Goal: Transaction & Acquisition: Book appointment/travel/reservation

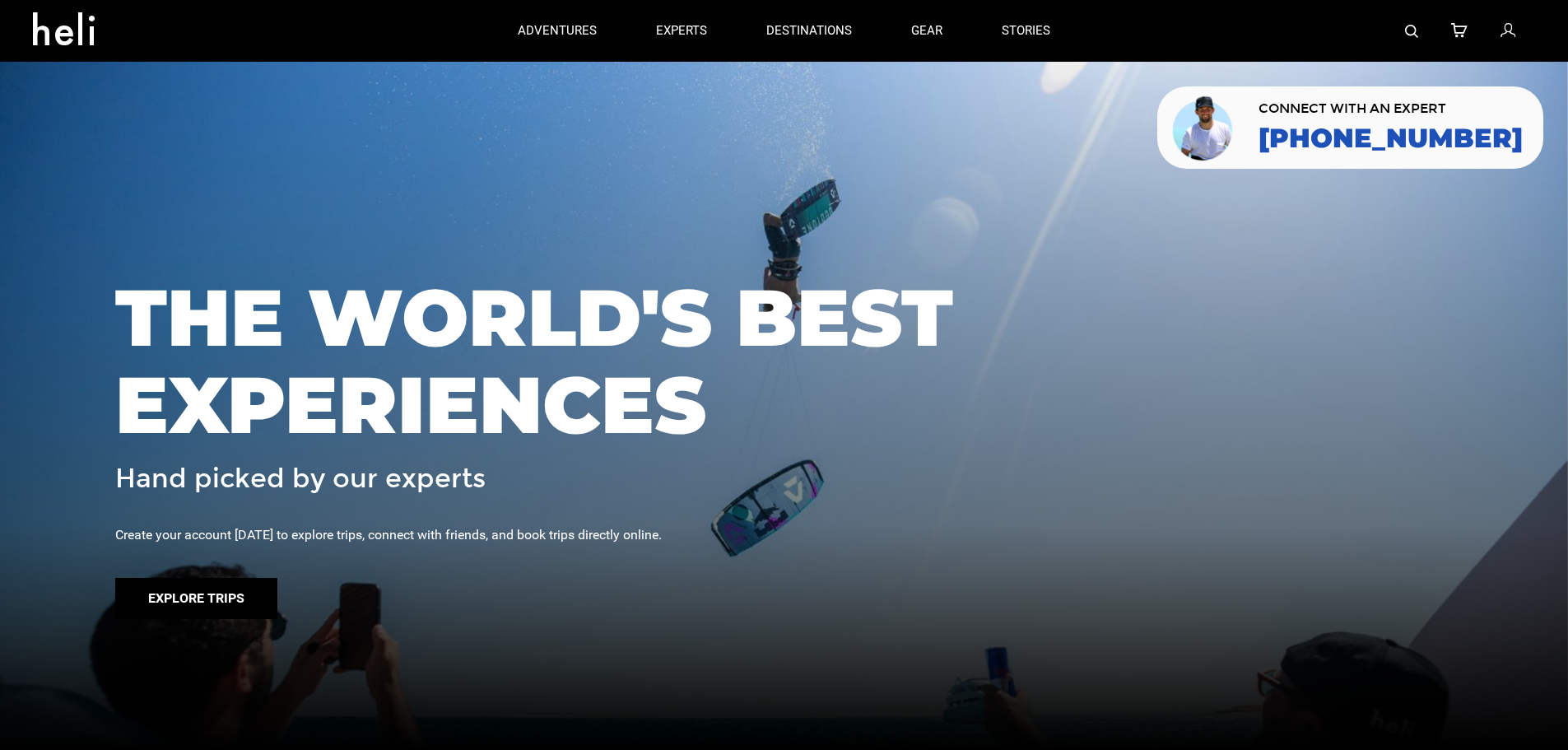
click at [192, 600] on button "Explore Trips" at bounding box center [196, 598] width 162 height 41
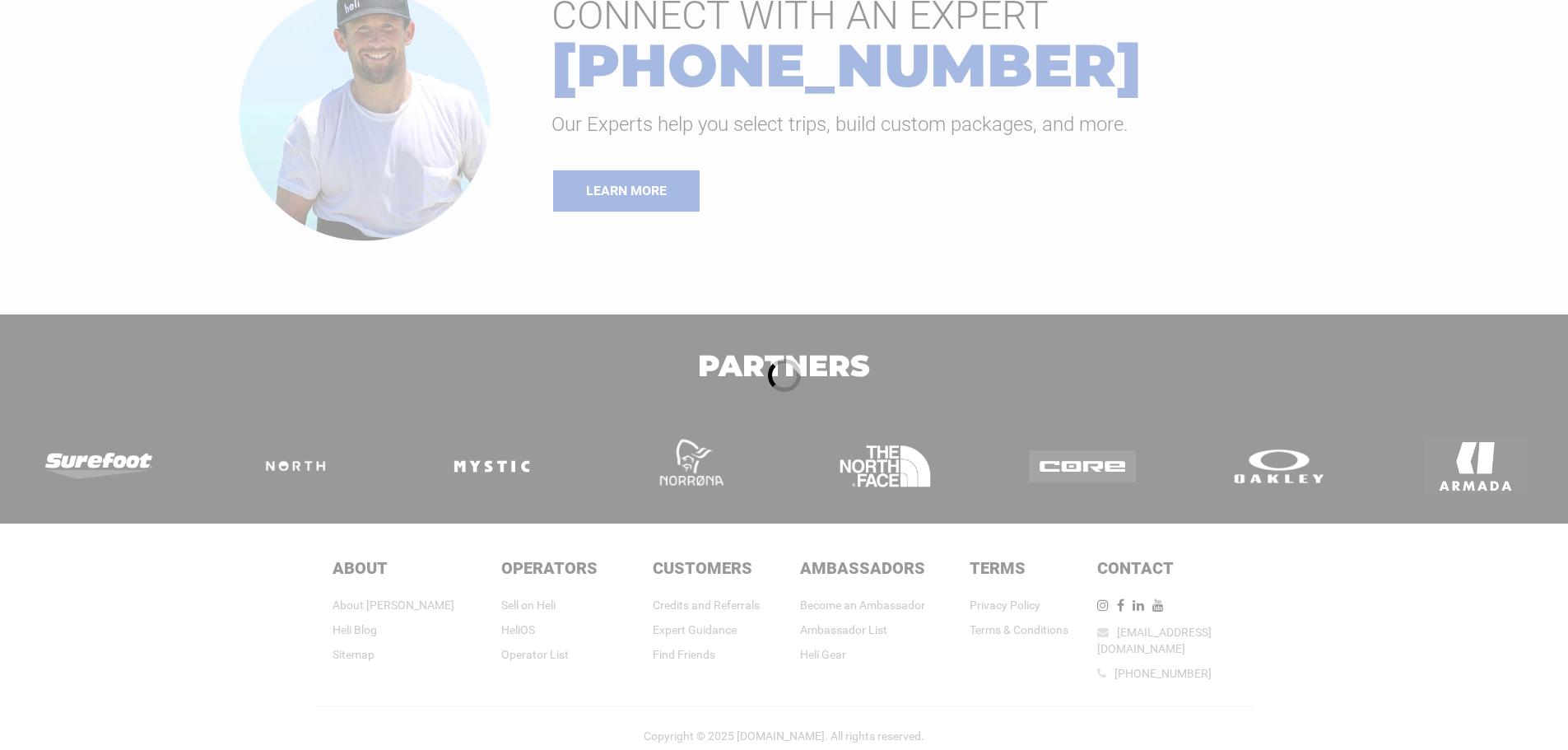
scroll to position [301, 0]
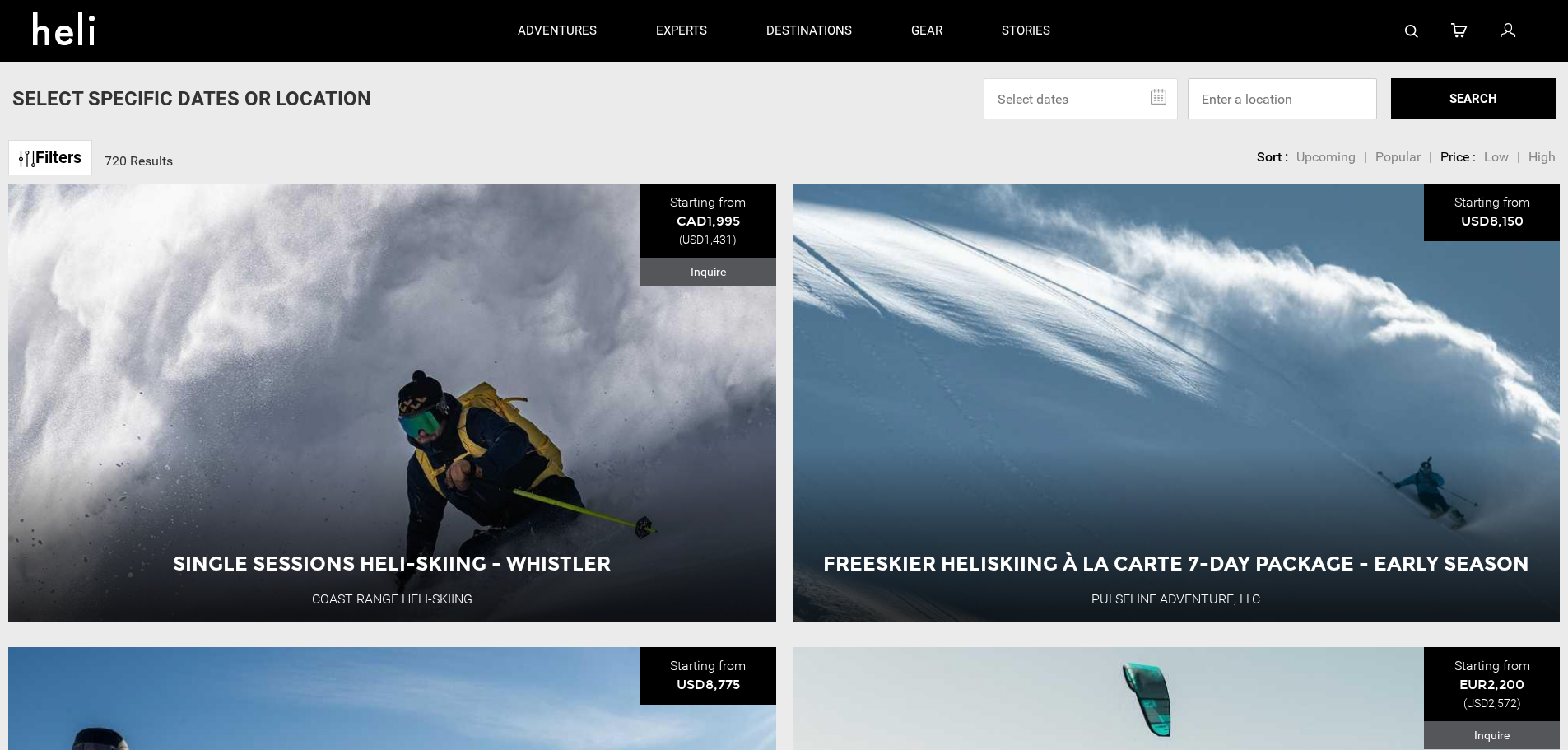
click at [1286, 101] on input at bounding box center [1282, 99] width 189 height 41
click at [1109, 100] on input "text" at bounding box center [1081, 99] width 194 height 41
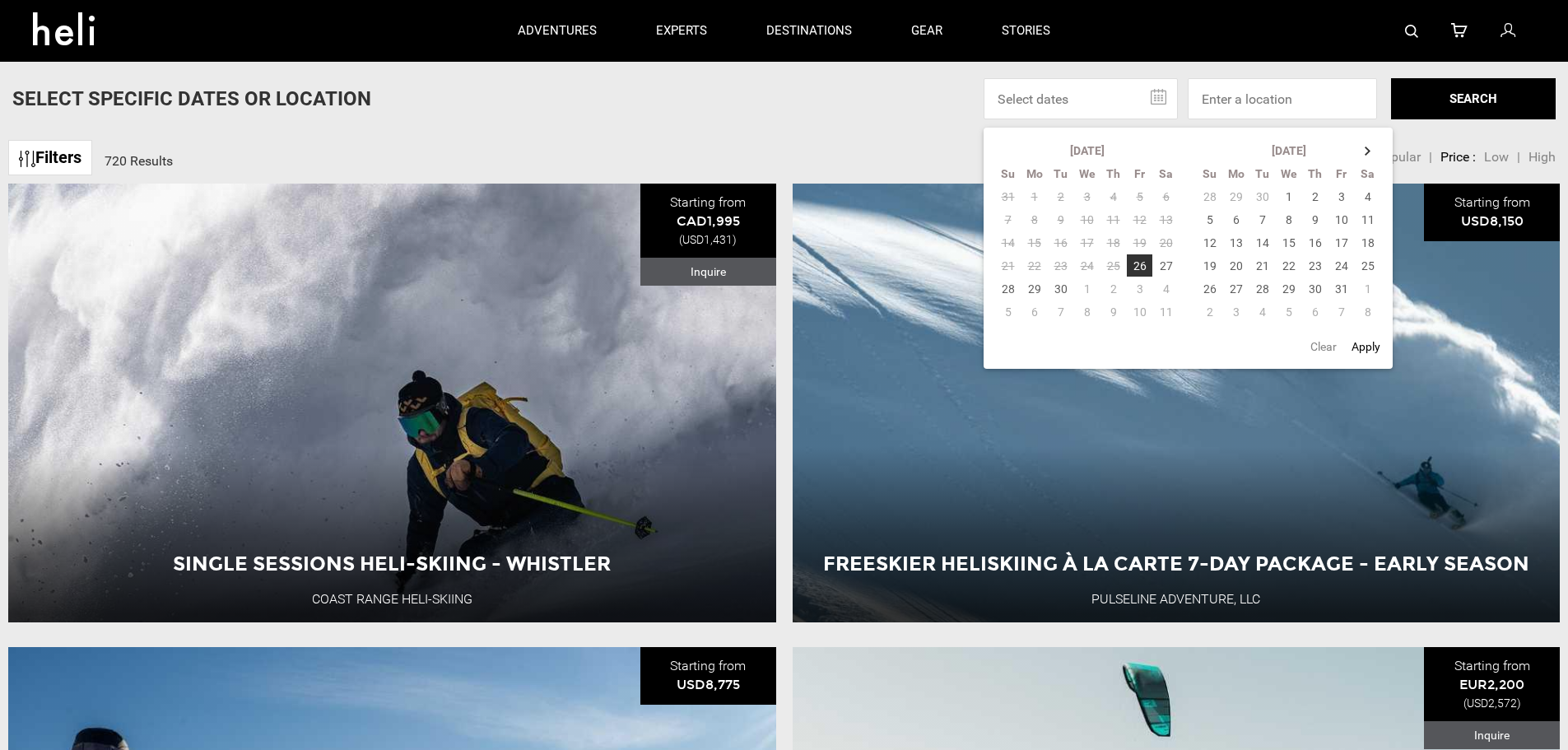
click at [872, 111] on div "Select Specific Dates Or Location [DATE] Su Mo Tu We Th Fr Sa 31 1 2 3 4 5 6 7 …" at bounding box center [784, 99] width 1568 height 41
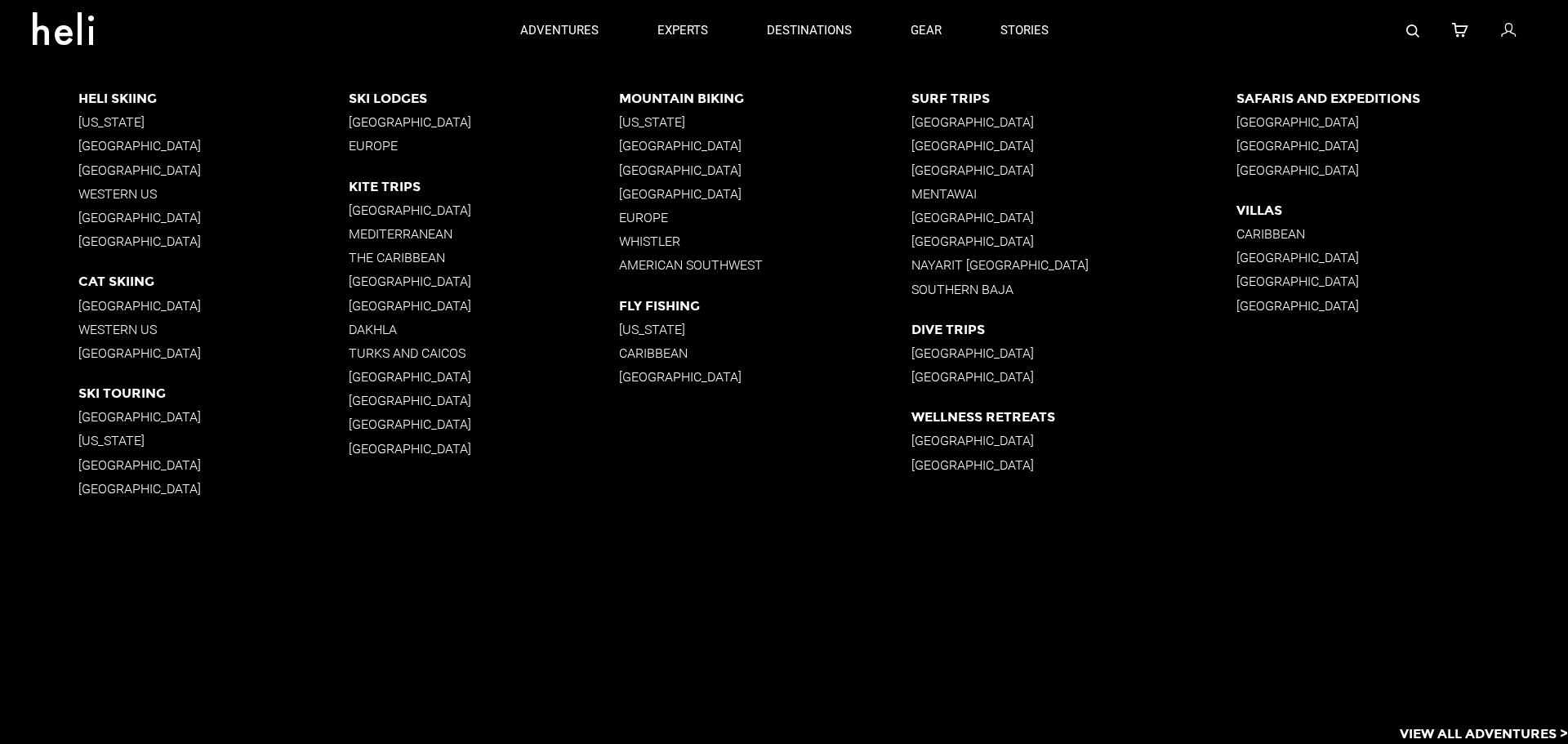
click at [108, 413] on p "[GEOGRAPHIC_DATA]" at bounding box center [214, 417] width 270 height 16
click at [377, 147] on p "Europe" at bounding box center [483, 146] width 270 height 16
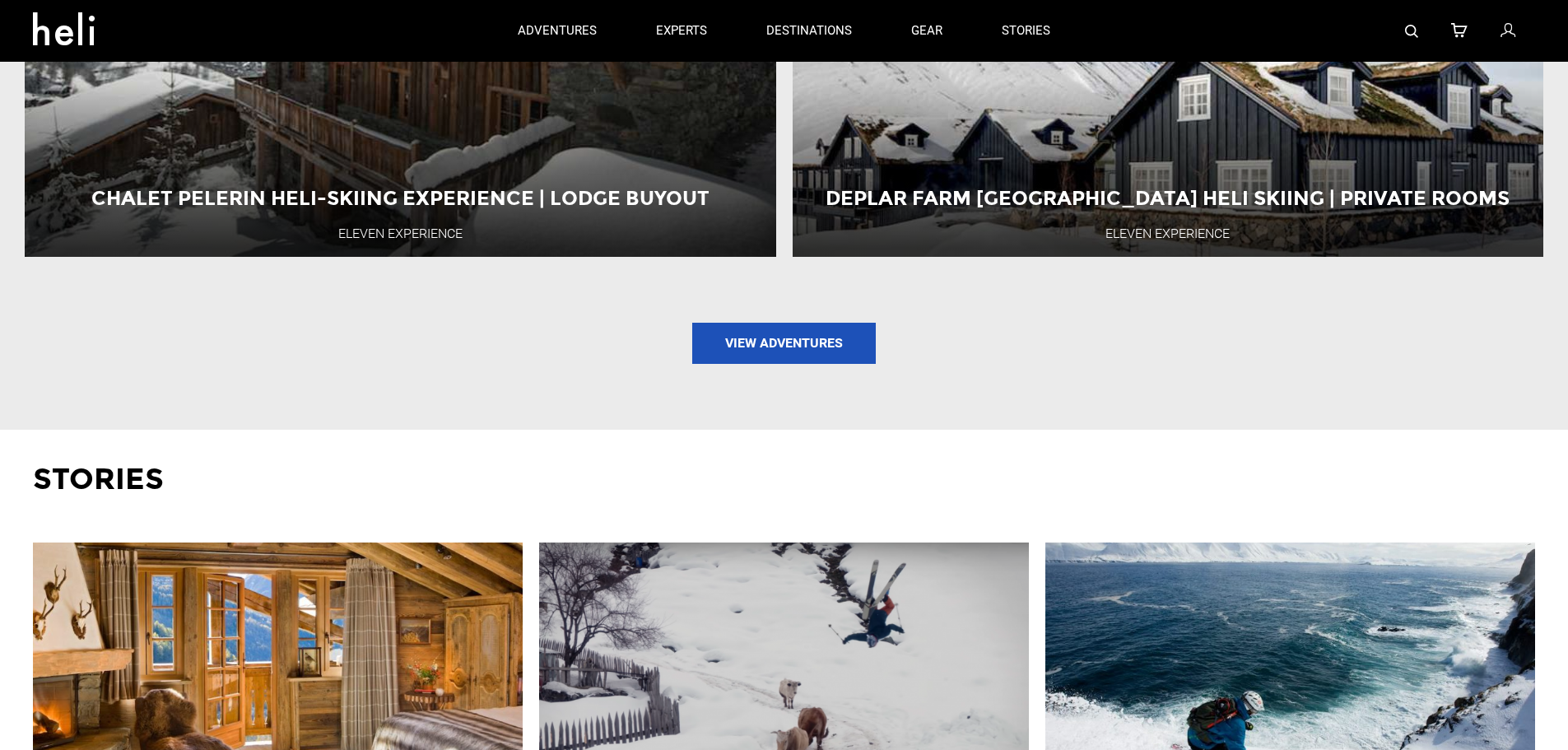
scroll to position [1399, 0]
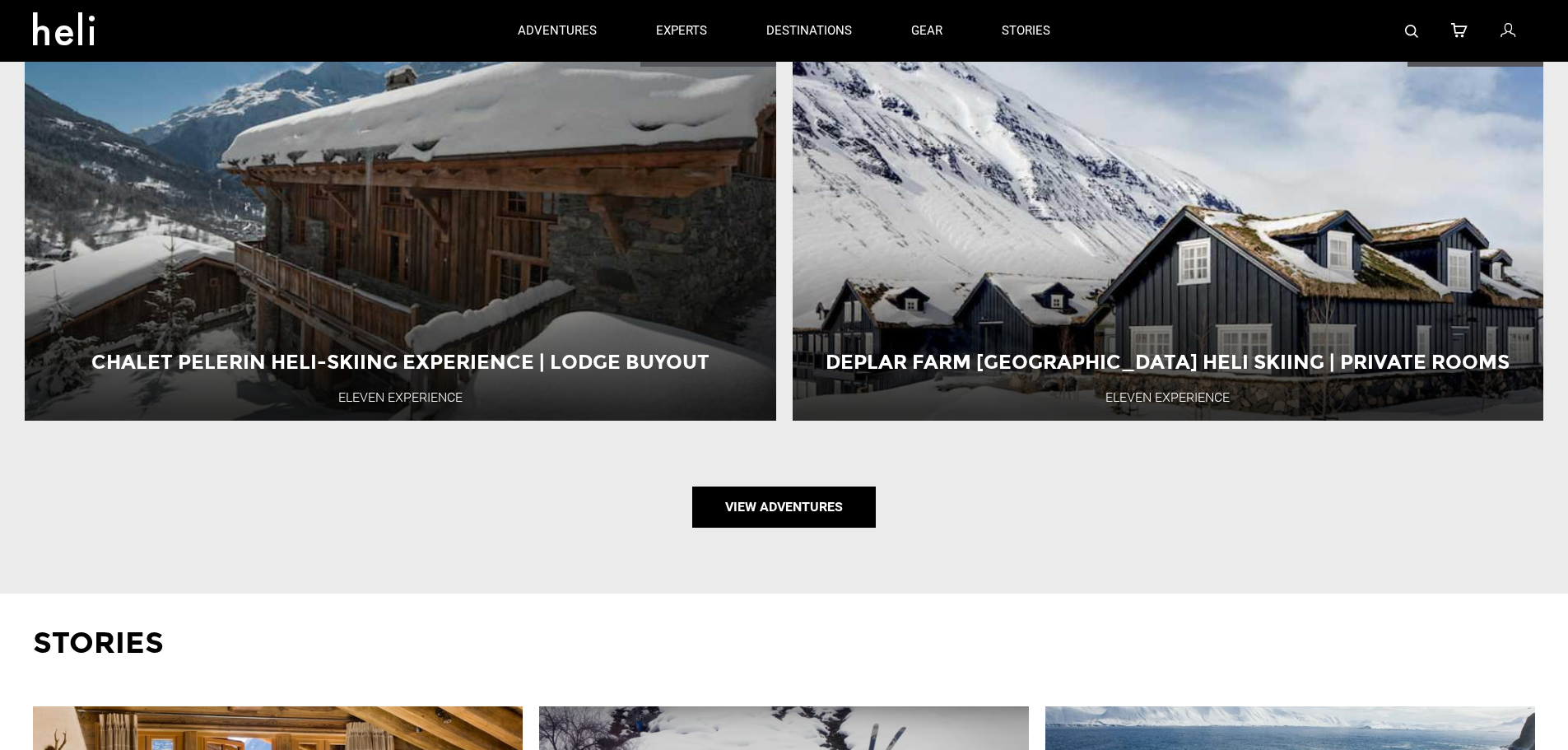
click at [775, 511] on link "View Adventures" at bounding box center [784, 507] width 183 height 41
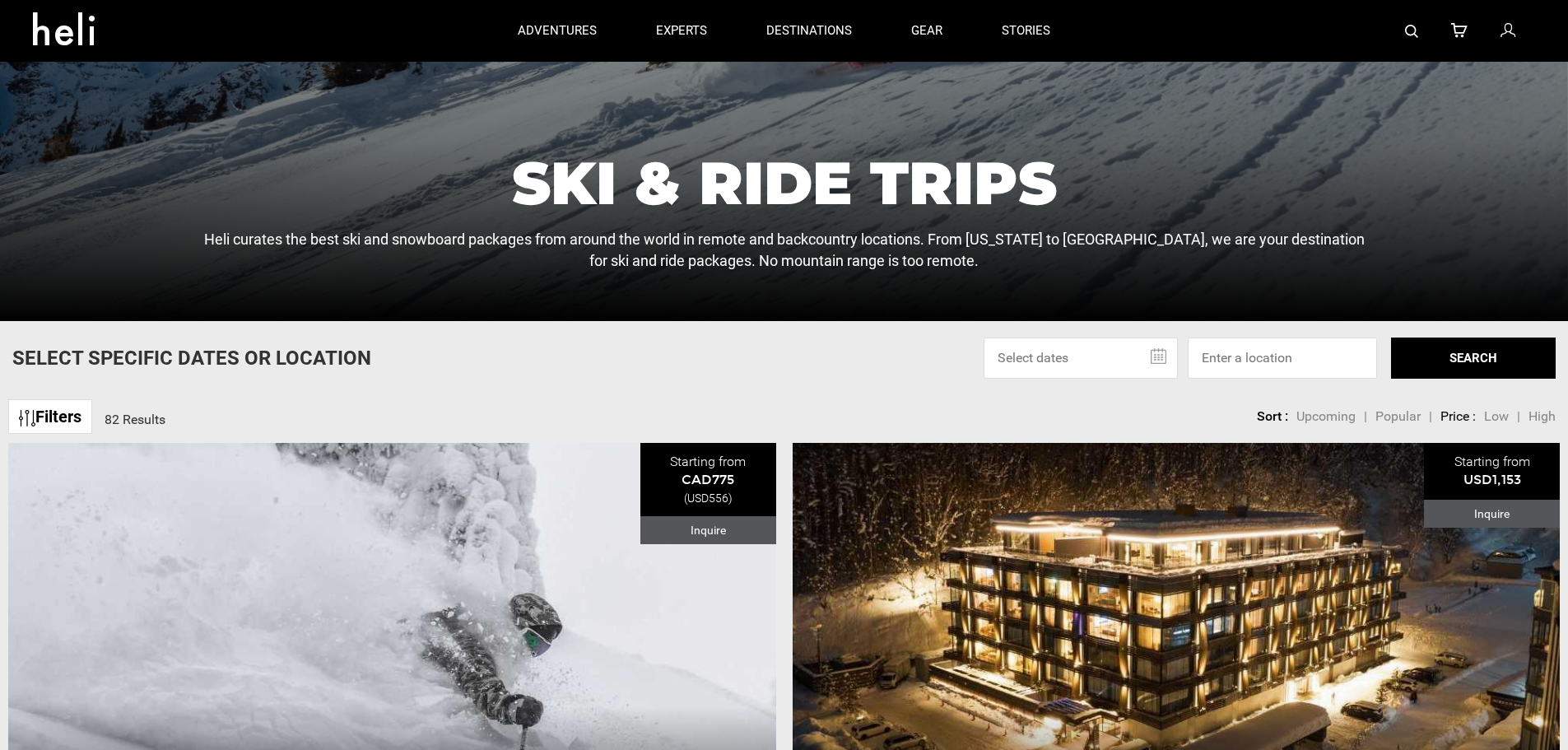
scroll to position [340, 0]
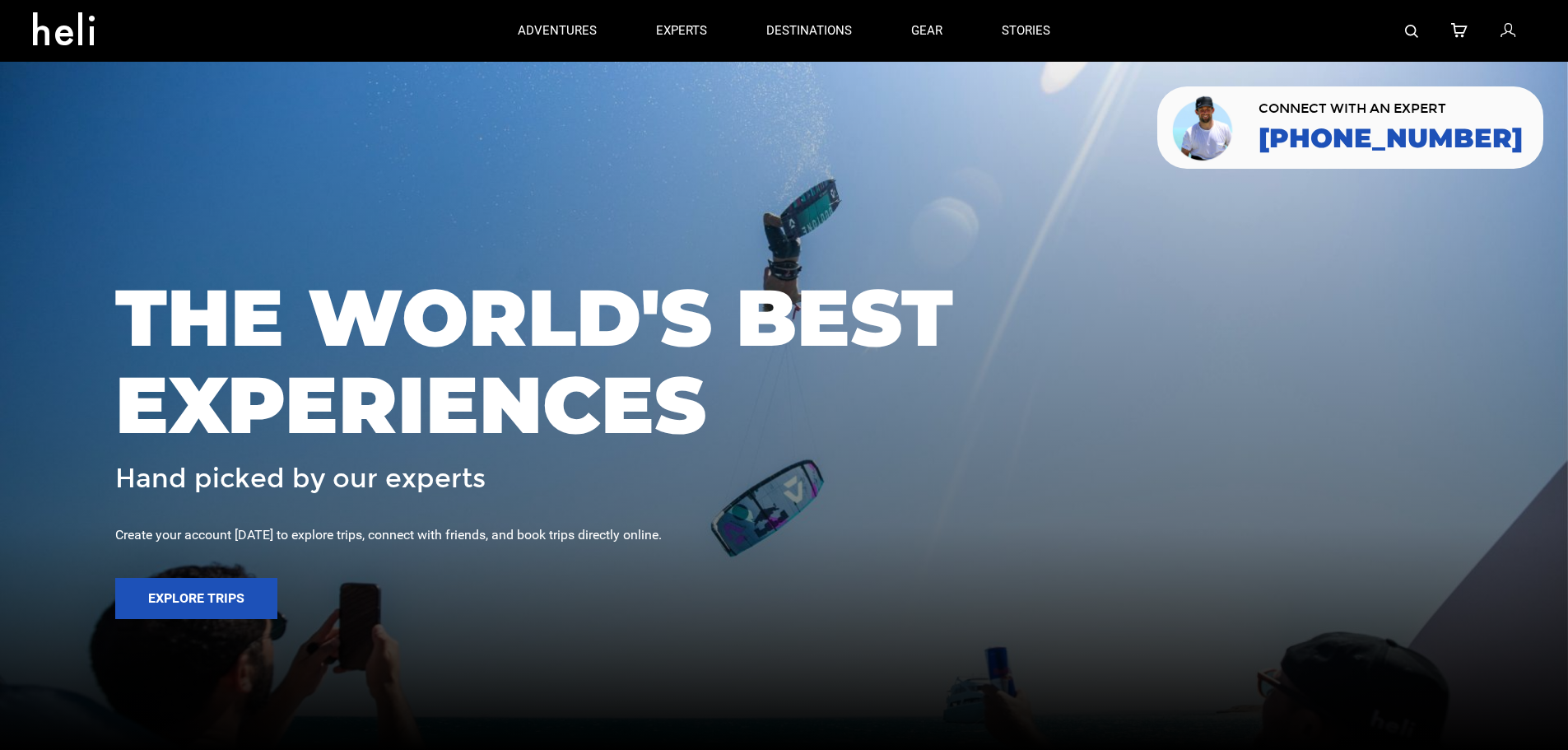
click at [1418, 26] on div at bounding box center [1308, 30] width 455 height 62
click at [1407, 33] on img at bounding box center [1411, 30] width 13 height 13
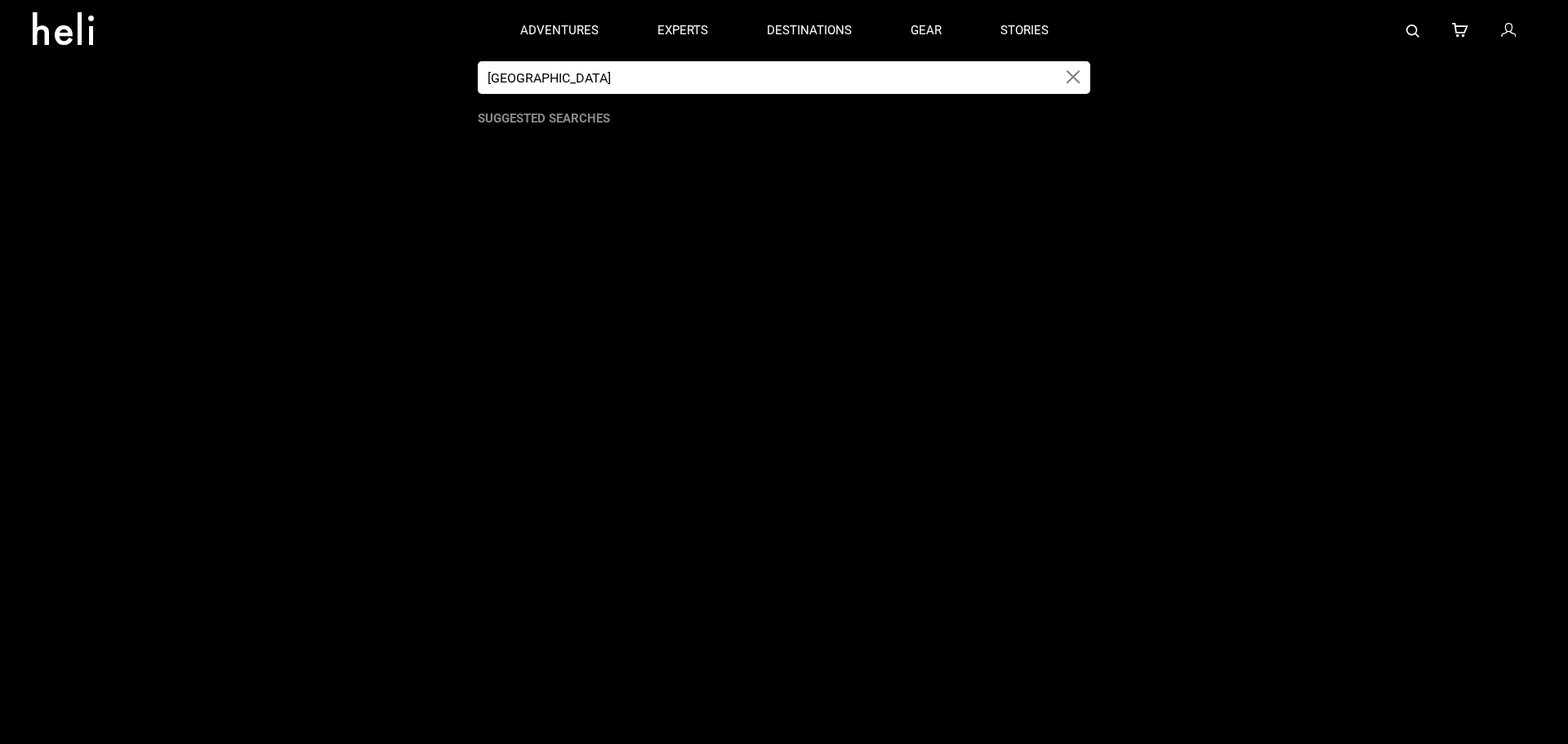
type input "[GEOGRAPHIC_DATA]"
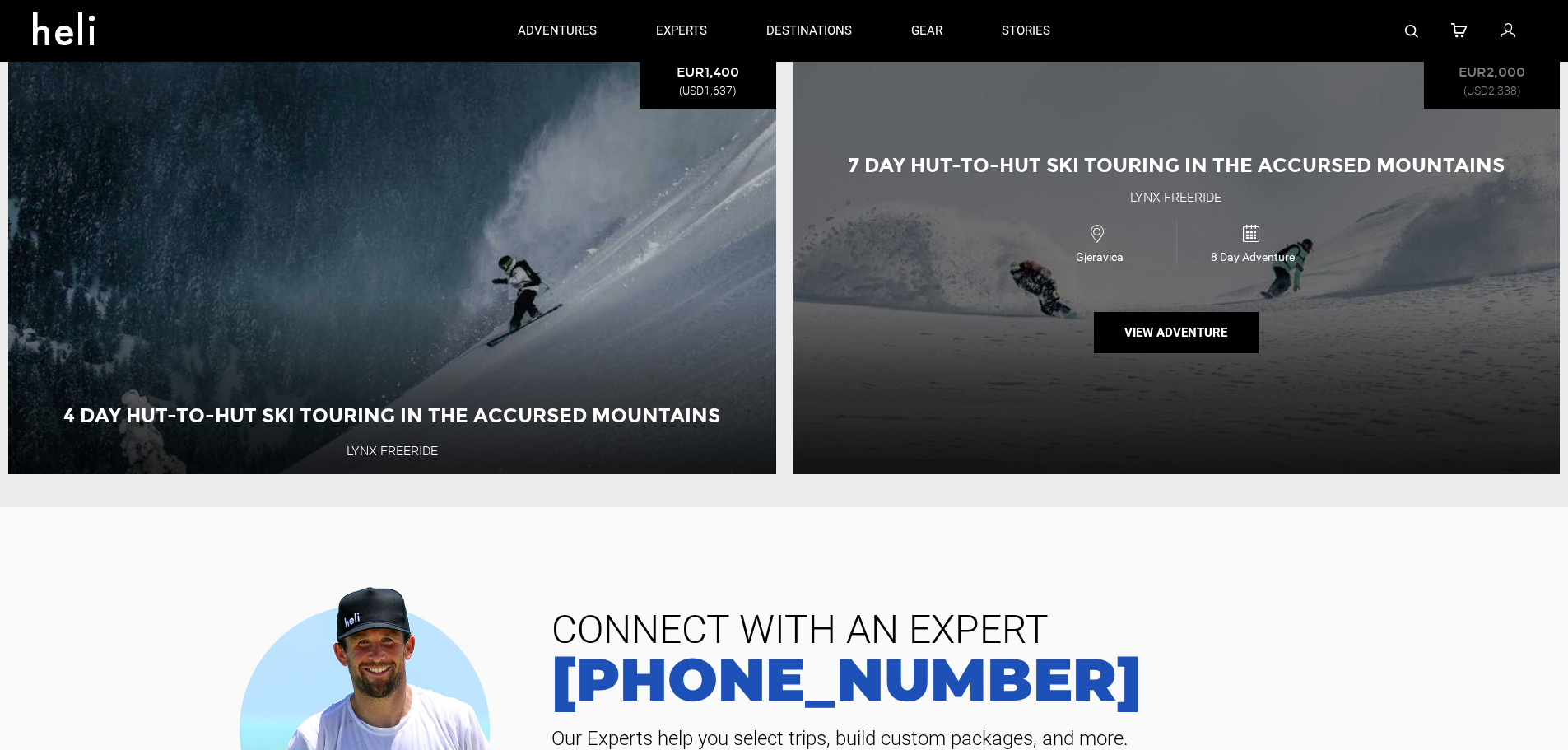
scroll to position [165, 0]
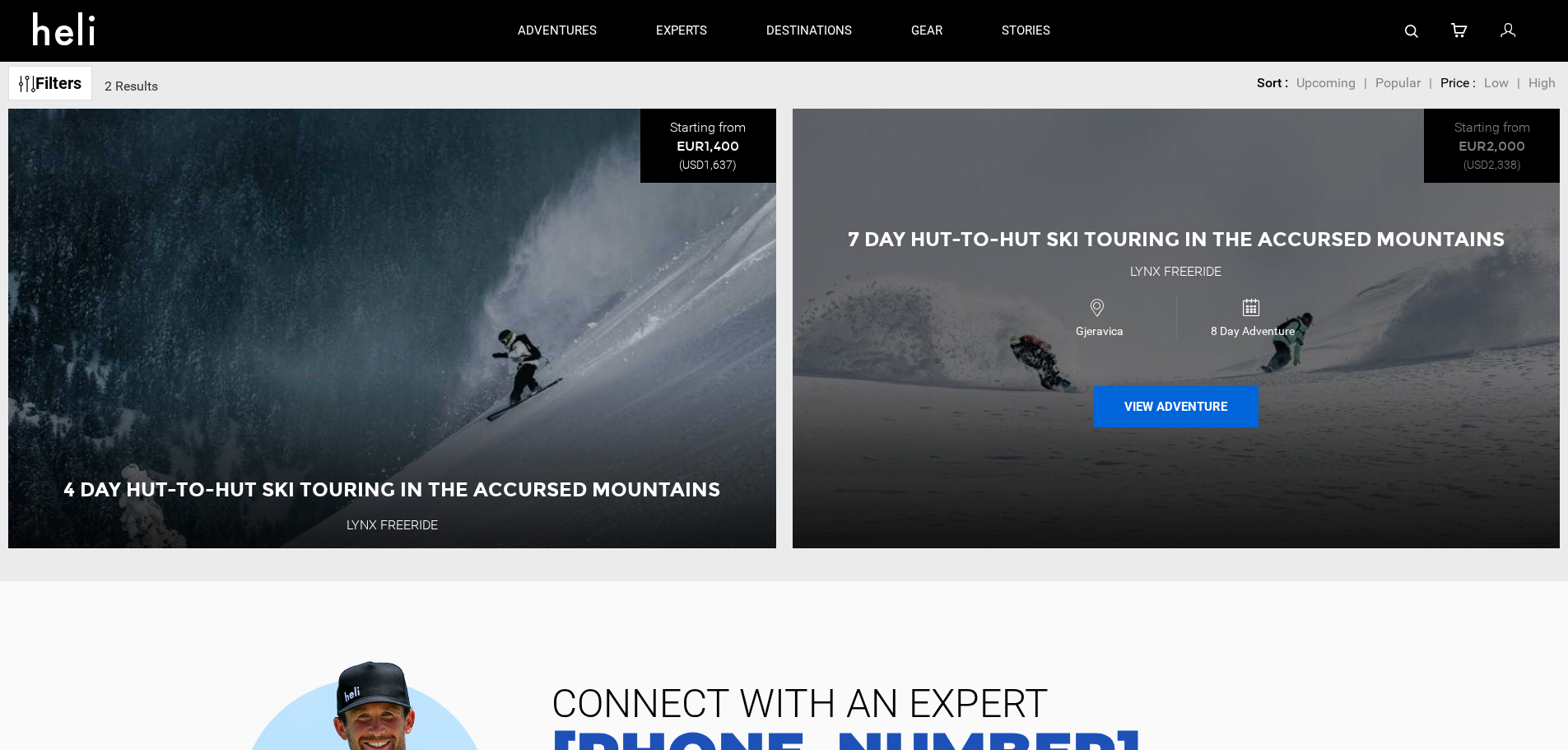
click at [1163, 403] on button "View Adventure" at bounding box center [1177, 407] width 165 height 41
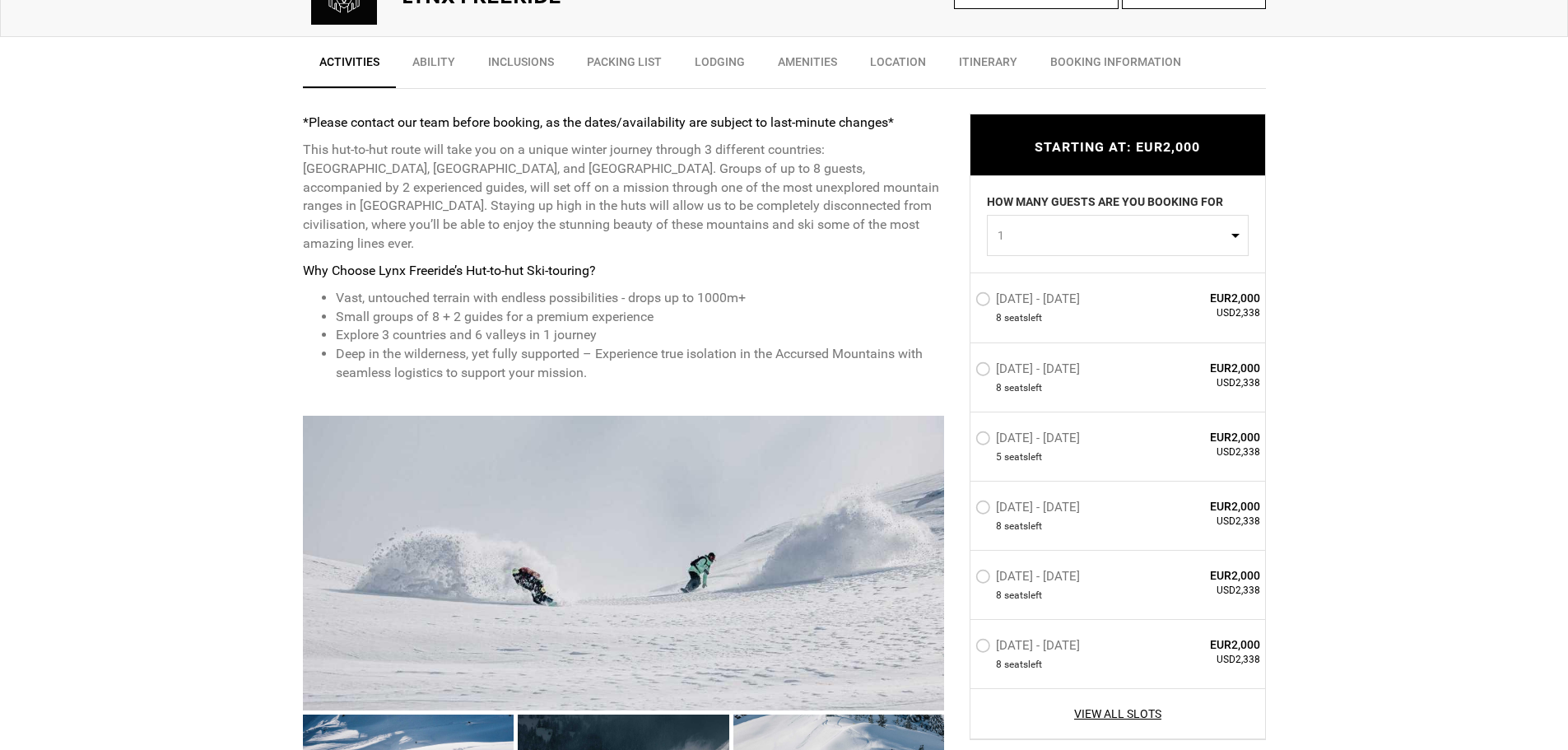
scroll to position [659, 0]
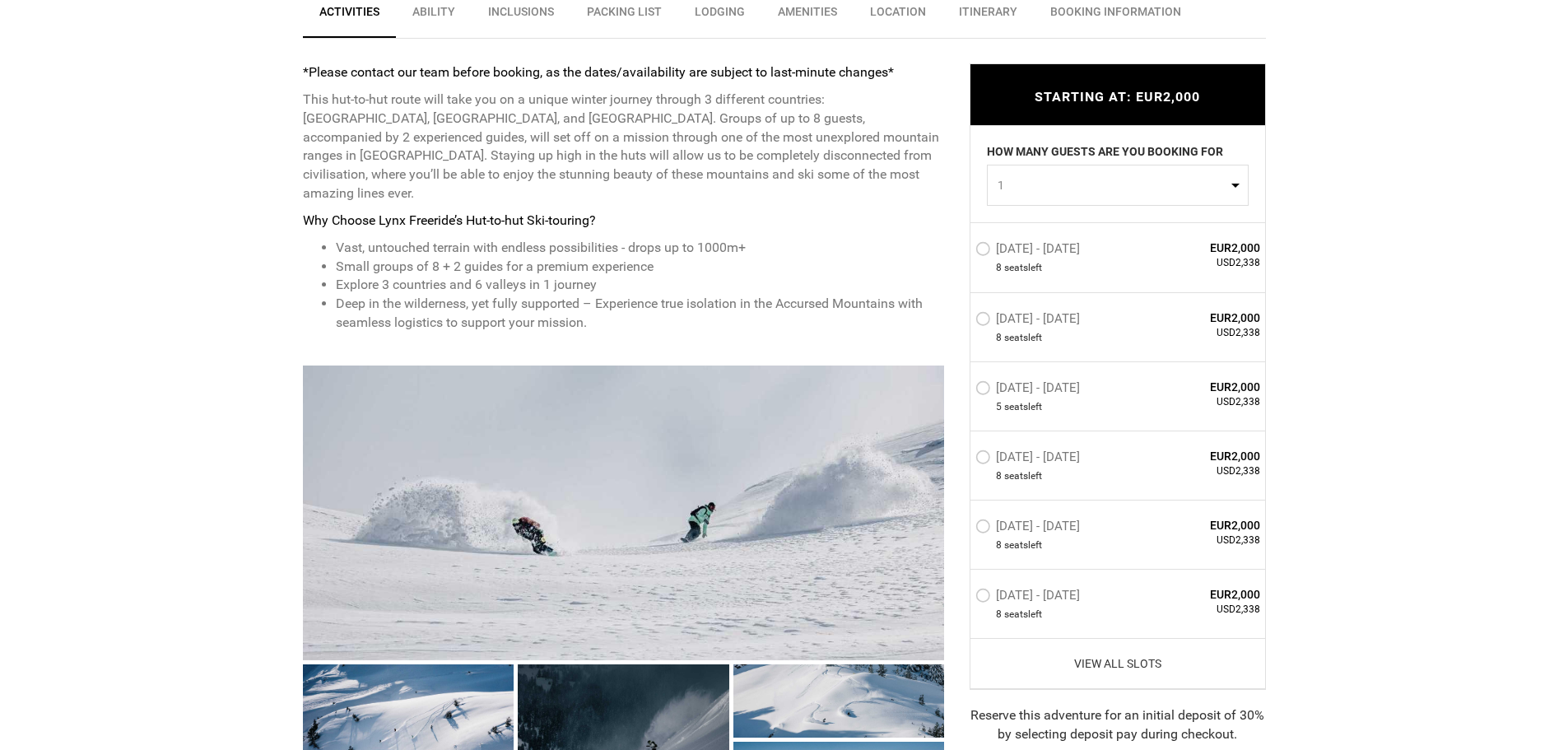
click at [1106, 670] on link "View All Slots" at bounding box center [1118, 663] width 285 height 17
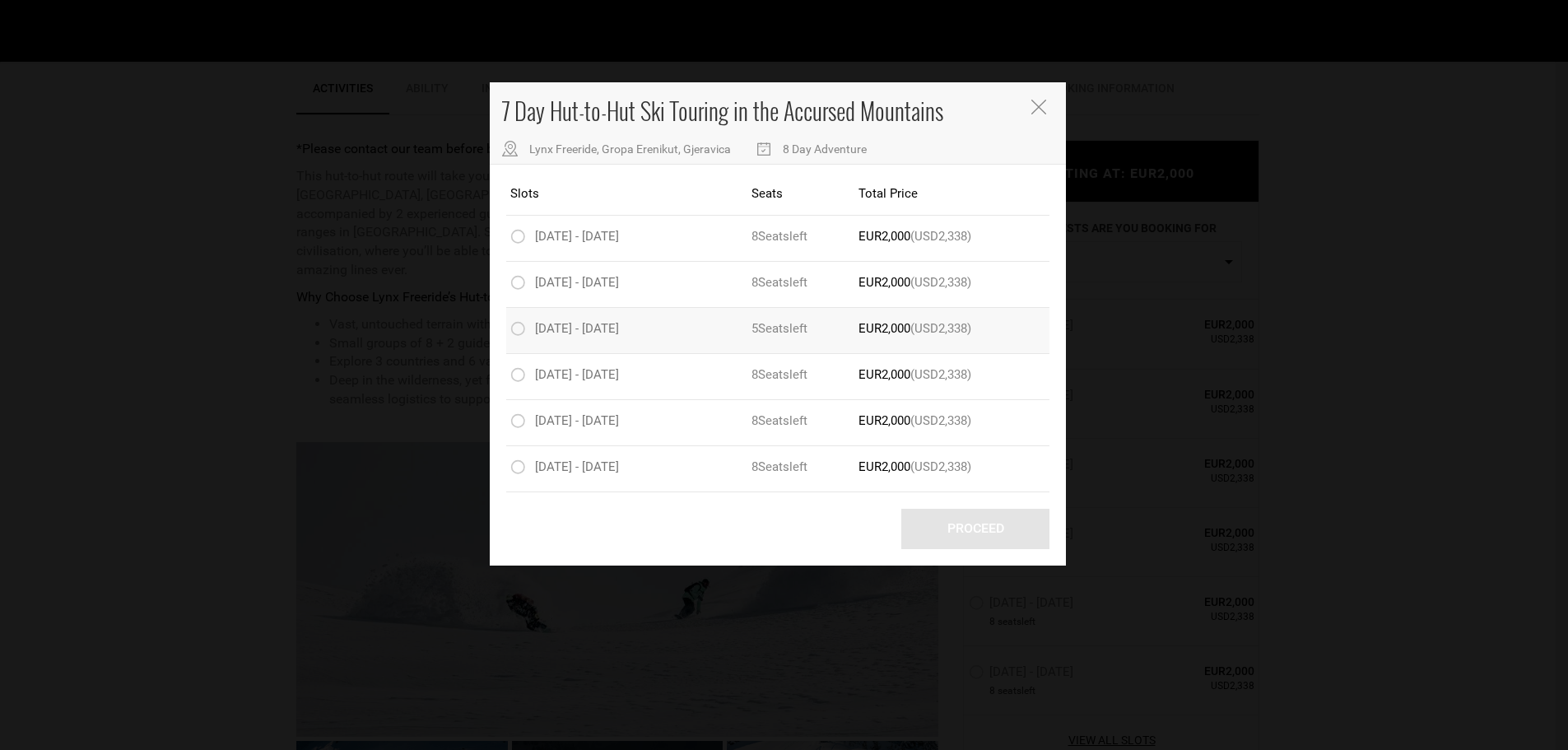
scroll to position [576, 0]
click at [1035, 111] on icon "Close" at bounding box center [1038, 107] width 15 height 15
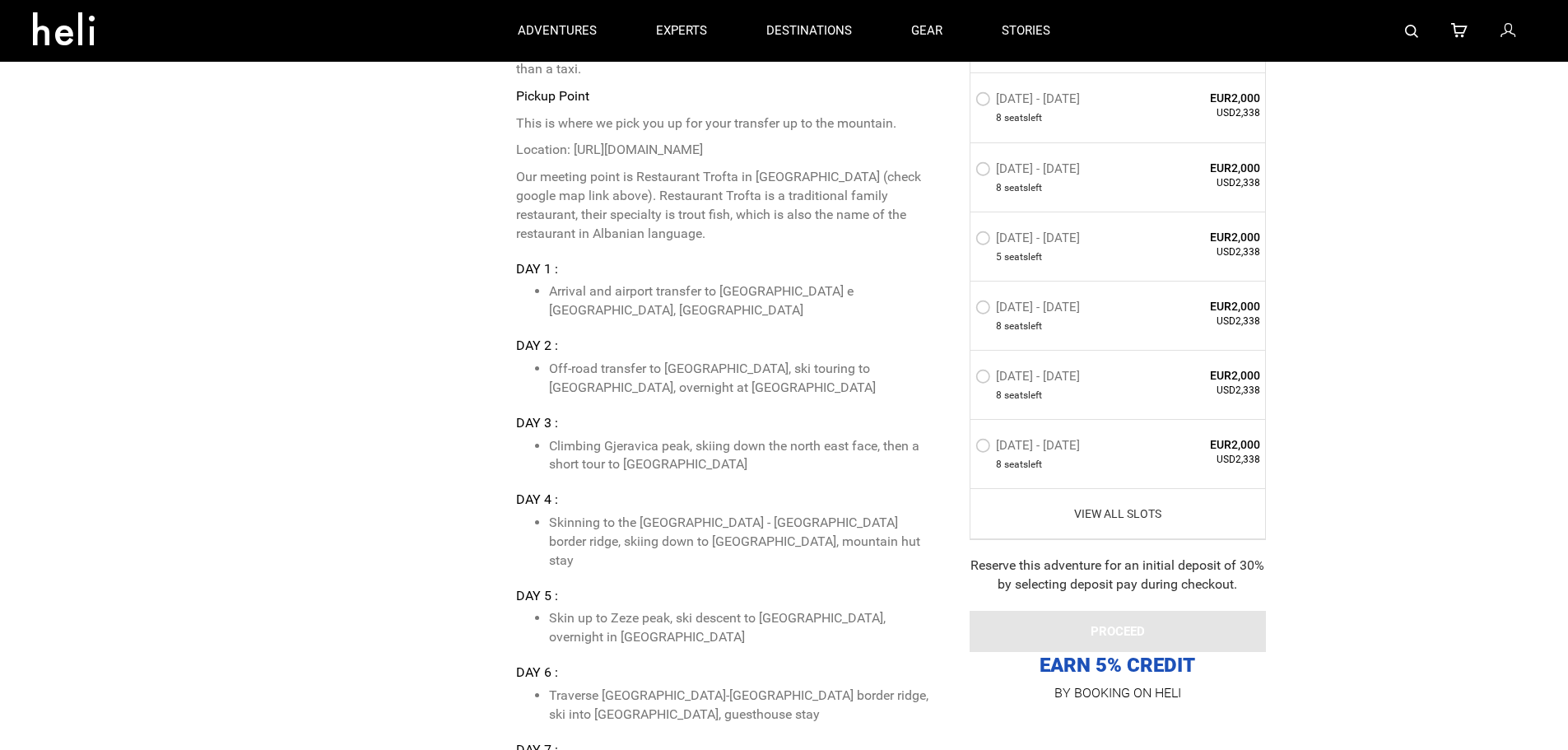
scroll to position [3626, 0]
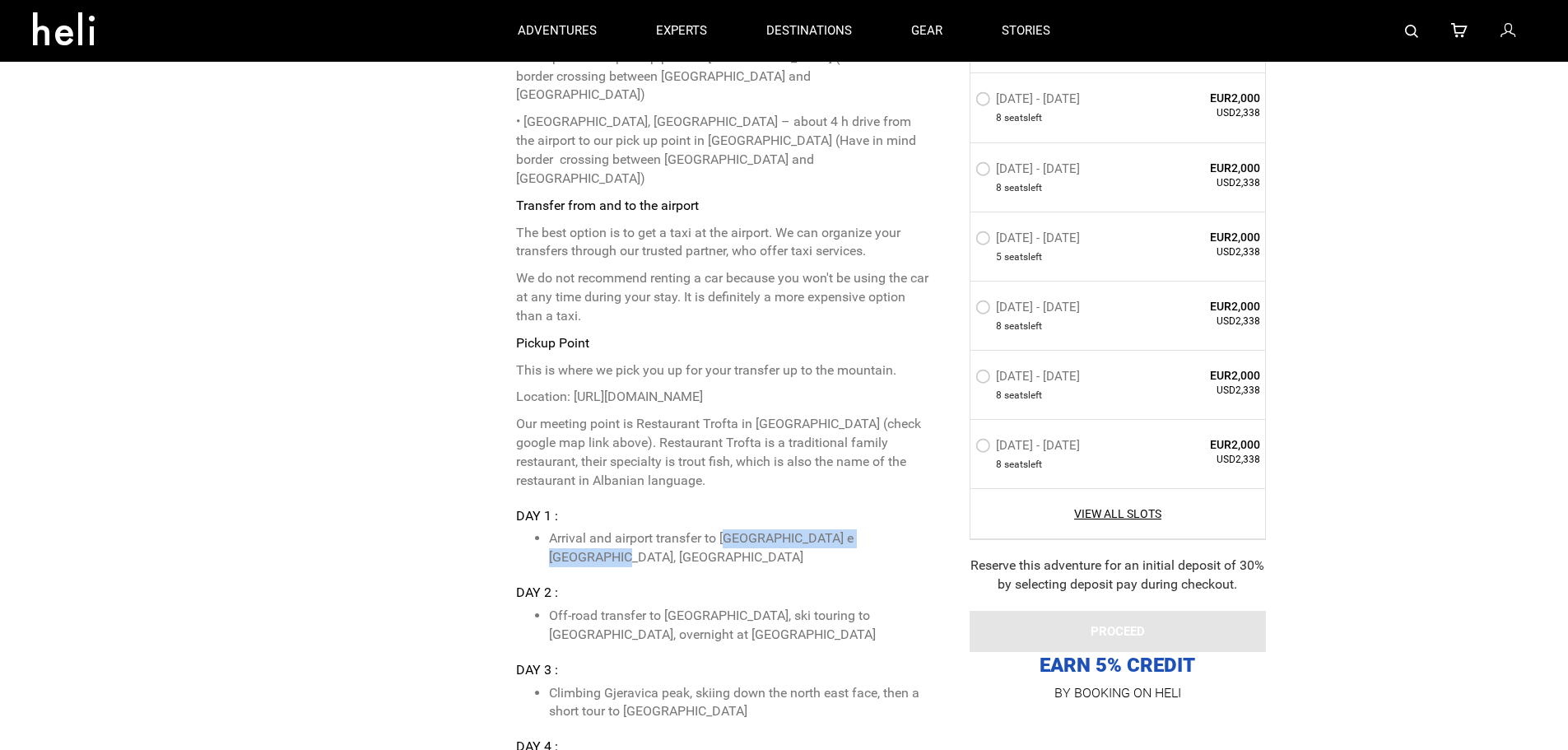
drag, startPoint x: 726, startPoint y: 464, endPoint x: 916, endPoint y: 469, distance: 190.1
click at [916, 529] on li "Arrival and airport transfer to [GEOGRAPHIC_DATA] e [GEOGRAPHIC_DATA], [GEOGRAP…" at bounding box center [740, 548] width 382 height 38
click at [767, 529] on li "Arrival and airport transfer to [GEOGRAPHIC_DATA] e [GEOGRAPHIC_DATA], [GEOGRAP…" at bounding box center [740, 548] width 382 height 38
drag, startPoint x: 721, startPoint y: 459, endPoint x: 915, endPoint y: 460, distance: 194.0
click at [915, 529] on li "Arrival and airport transfer to [GEOGRAPHIC_DATA] e [GEOGRAPHIC_DATA], [GEOGRAP…" at bounding box center [740, 548] width 382 height 38
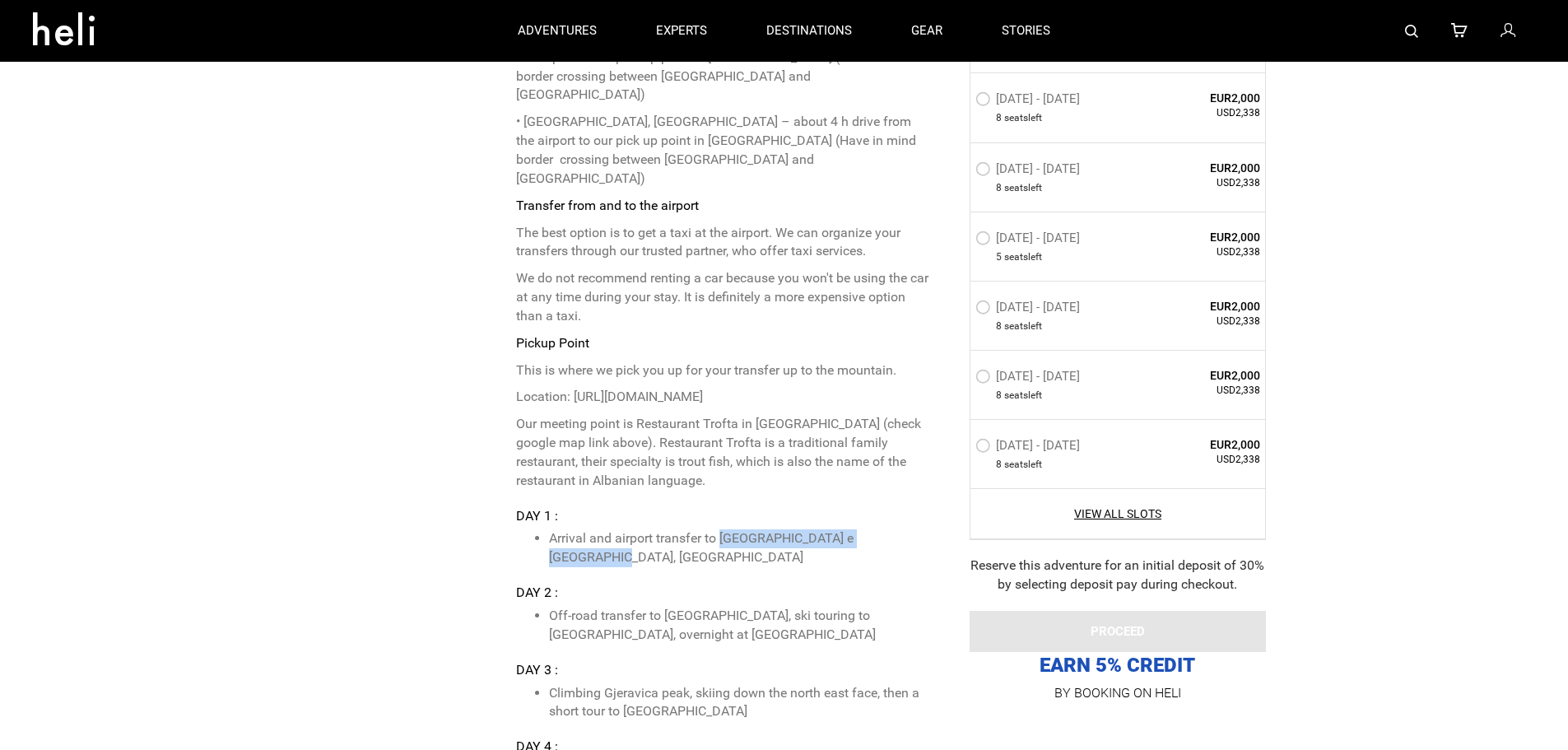
copy li "Hotel Carshia e Jupave, [GEOGRAPHIC_DATA]"
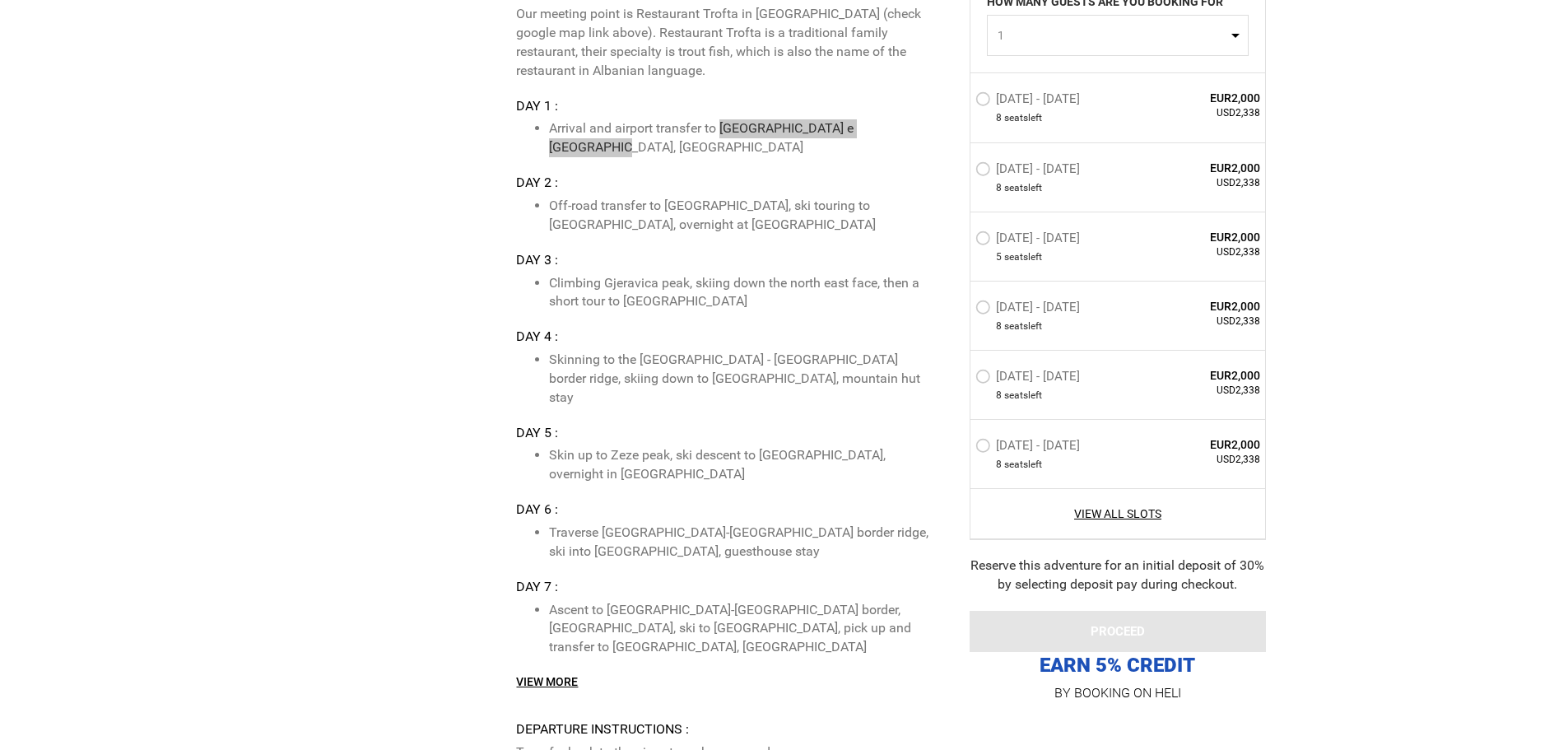
scroll to position [4038, 0]
click at [564, 672] on link "View More" at bounding box center [546, 679] width 62 height 17
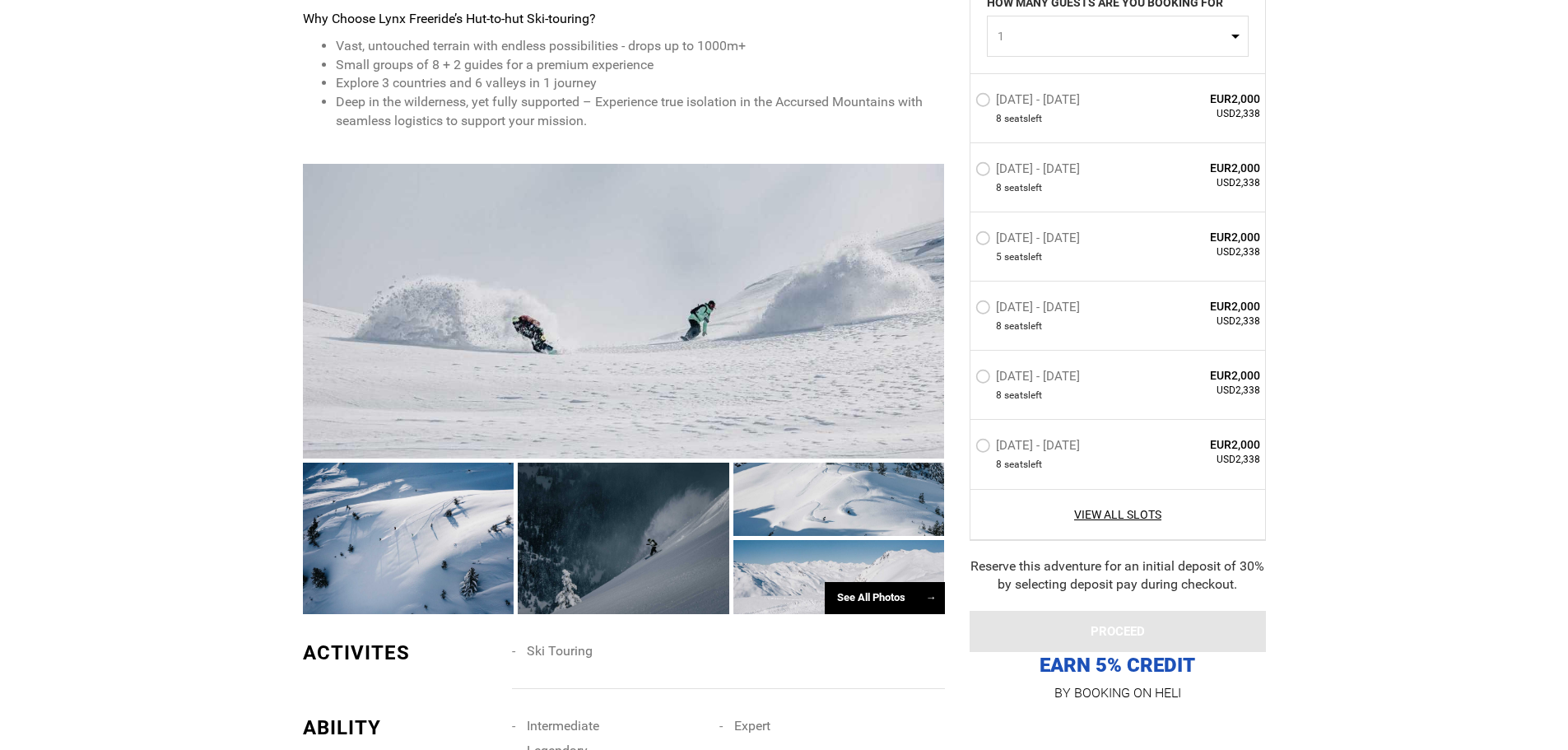
scroll to position [911, 0]
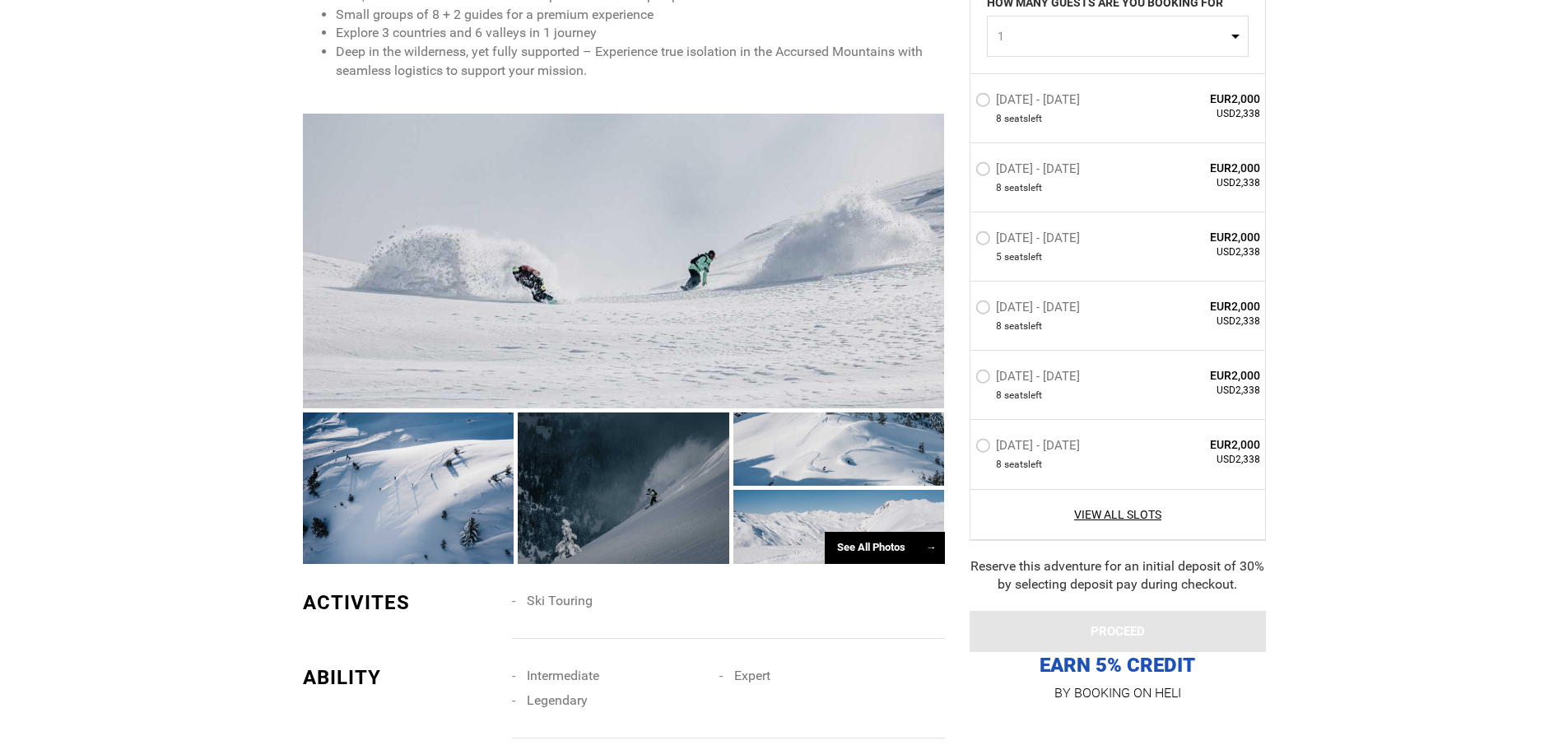
click at [867, 531] on div "See All Photos →" at bounding box center [885, 547] width 121 height 32
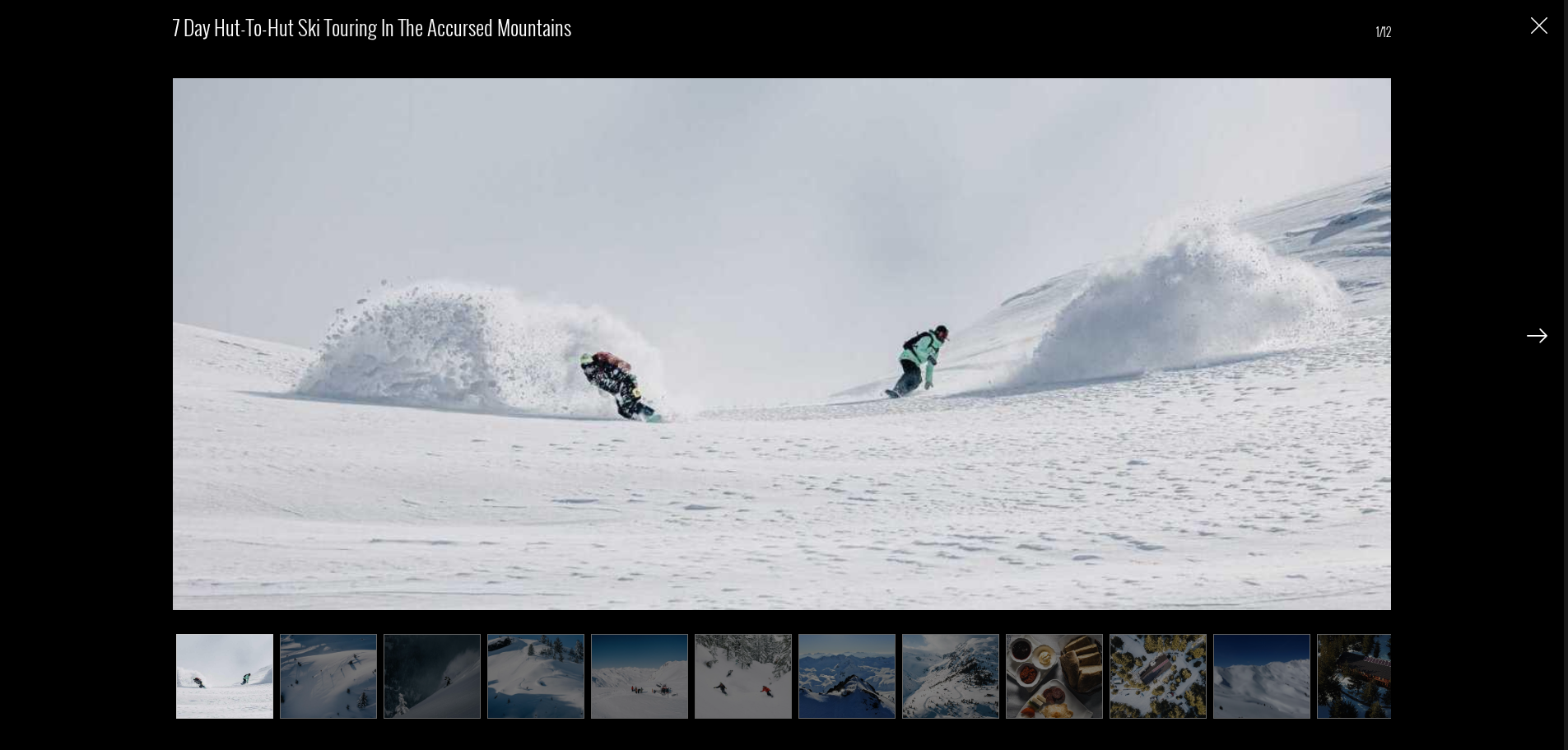
click at [351, 690] on img at bounding box center [328, 675] width 97 height 84
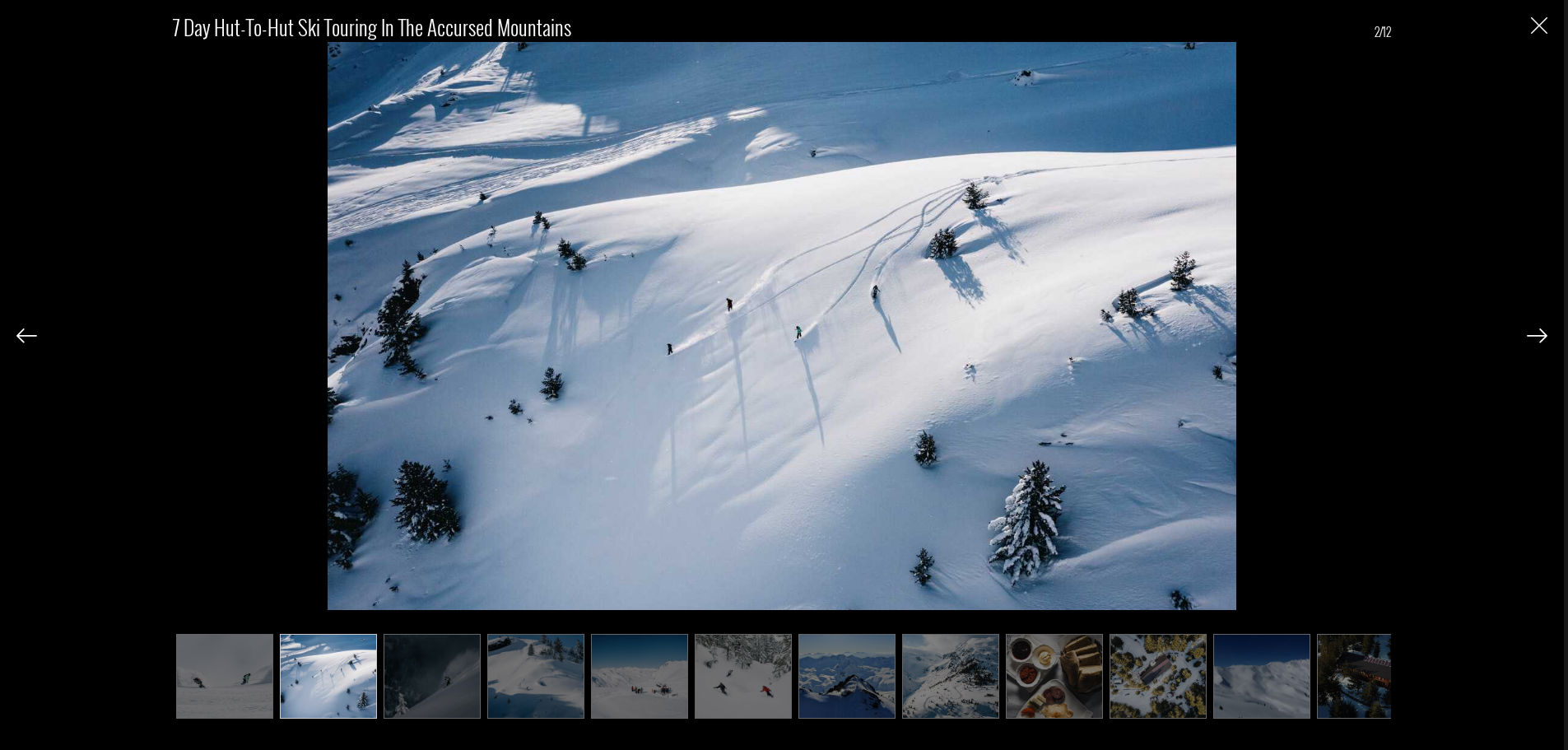
click at [416, 679] on img at bounding box center [431, 675] width 97 height 84
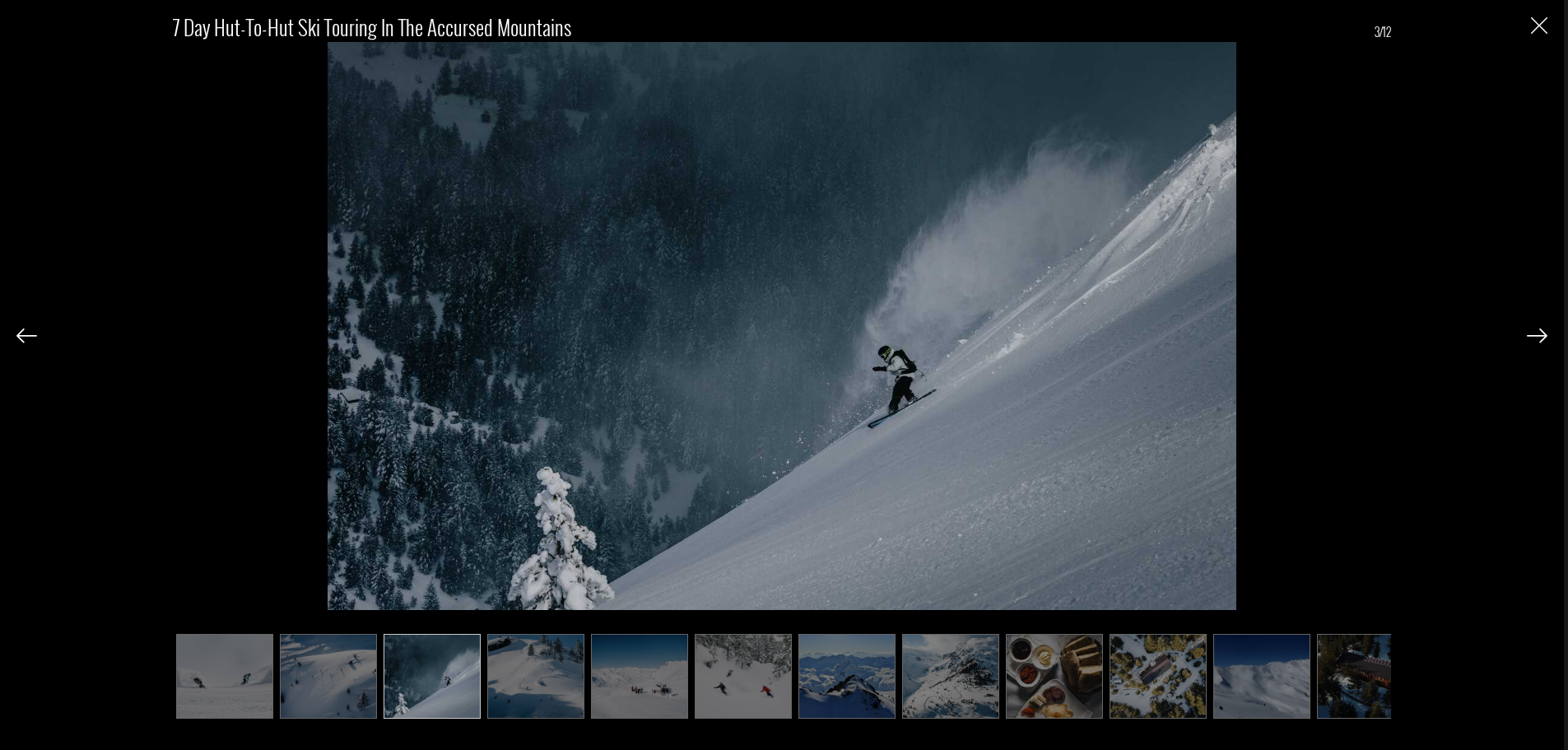
click at [512, 665] on img at bounding box center [535, 675] width 97 height 84
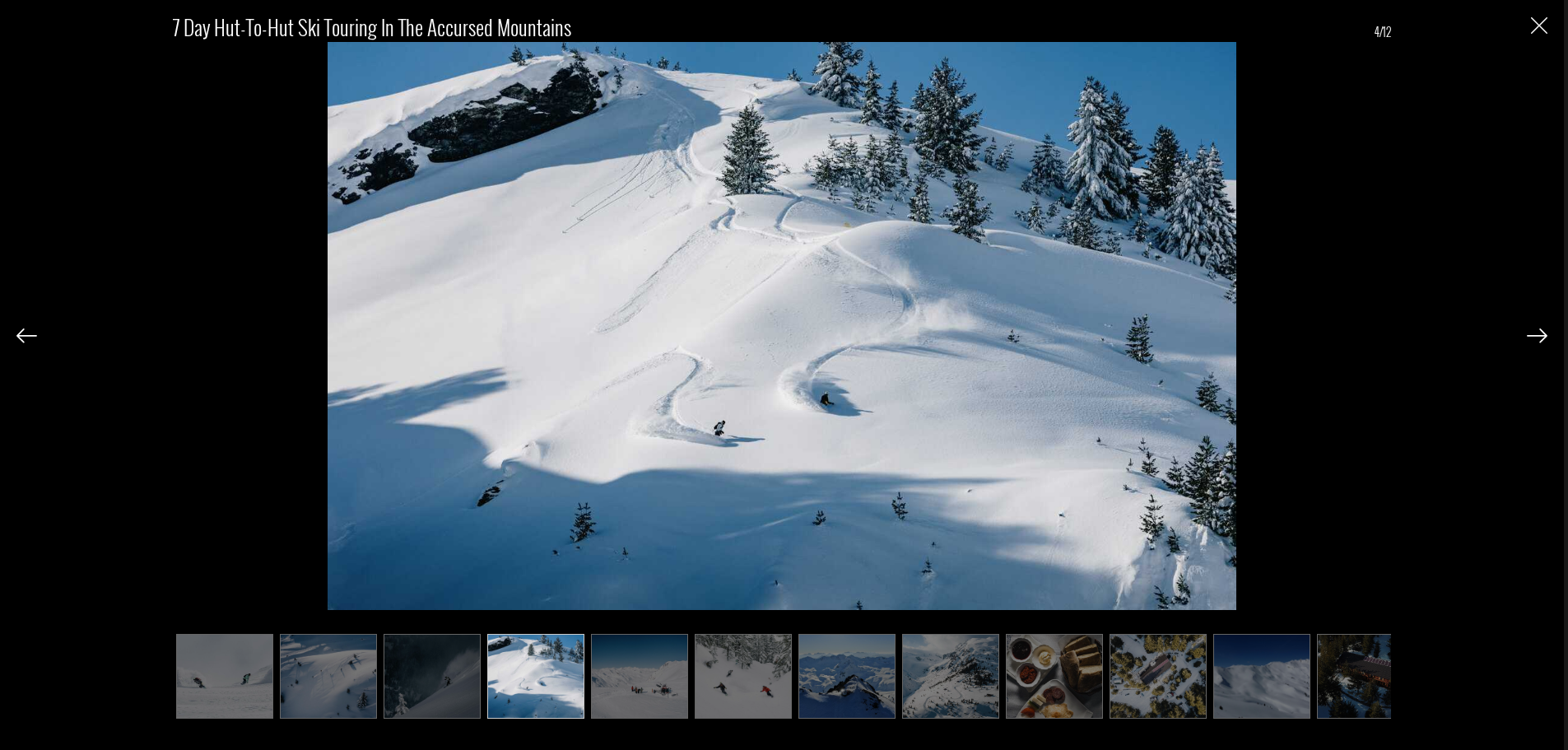
click at [634, 662] on img at bounding box center [639, 675] width 97 height 84
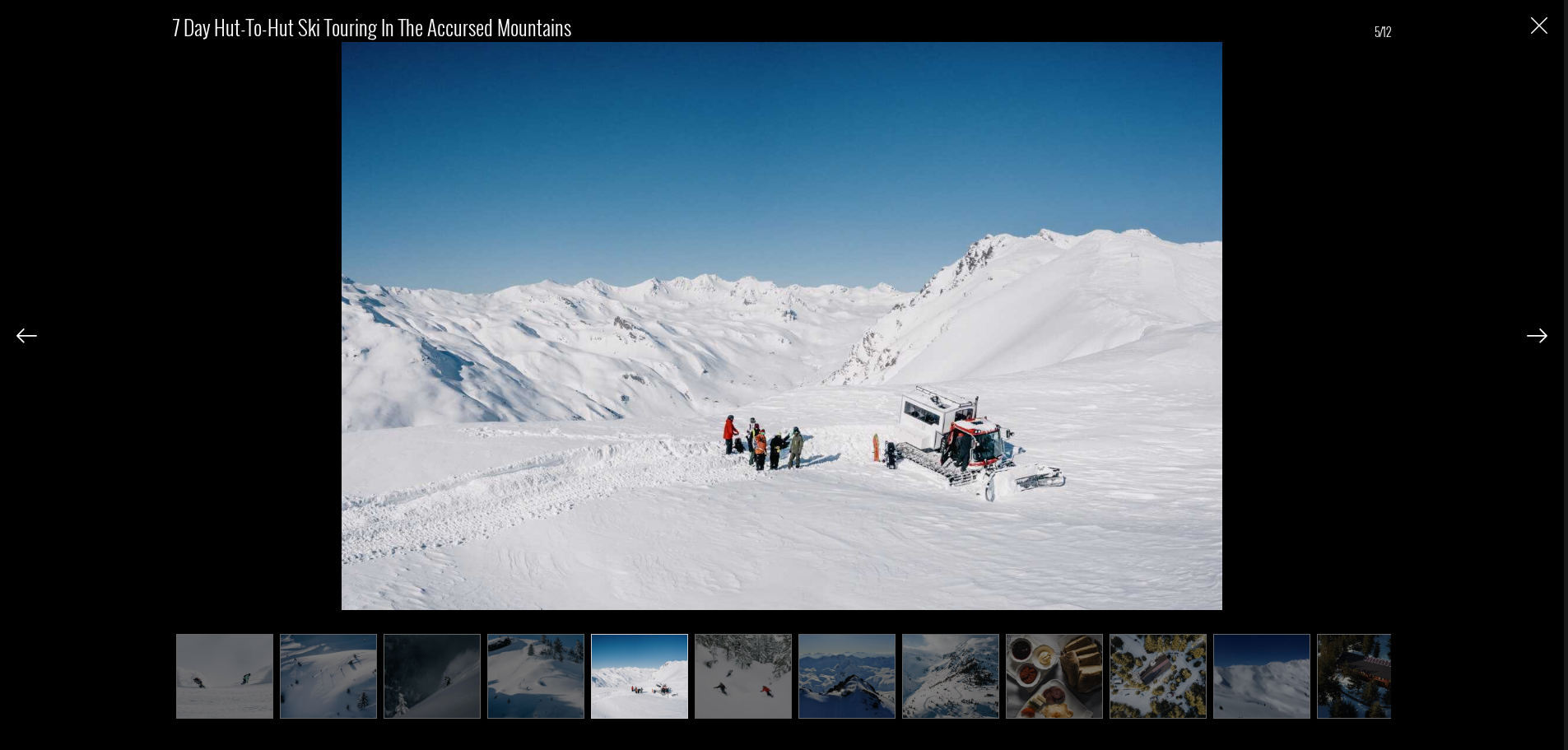
click at [717, 675] on img at bounding box center [743, 675] width 97 height 84
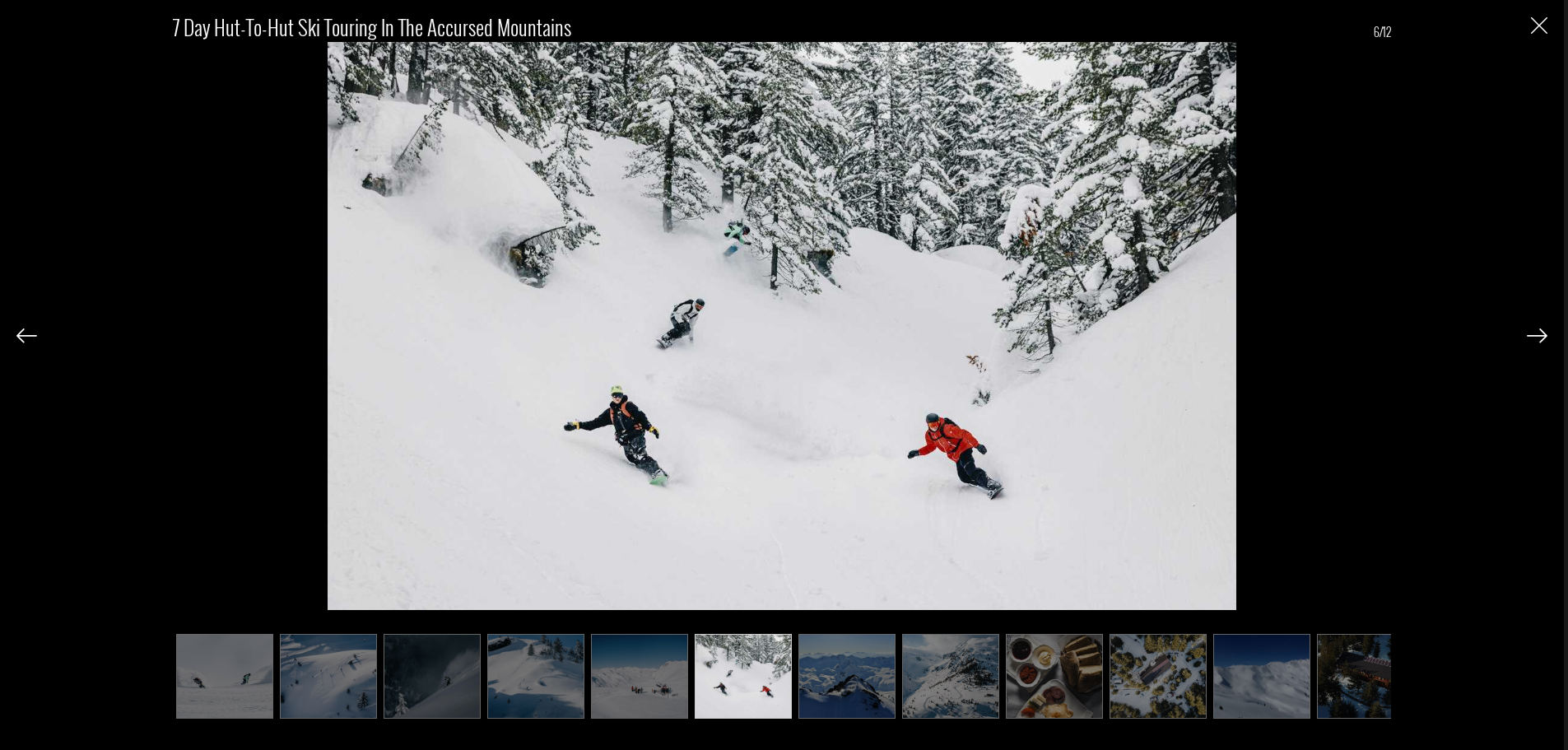
click at [784, 682] on img at bounding box center [743, 675] width 97 height 84
click at [816, 682] on img at bounding box center [846, 675] width 97 height 84
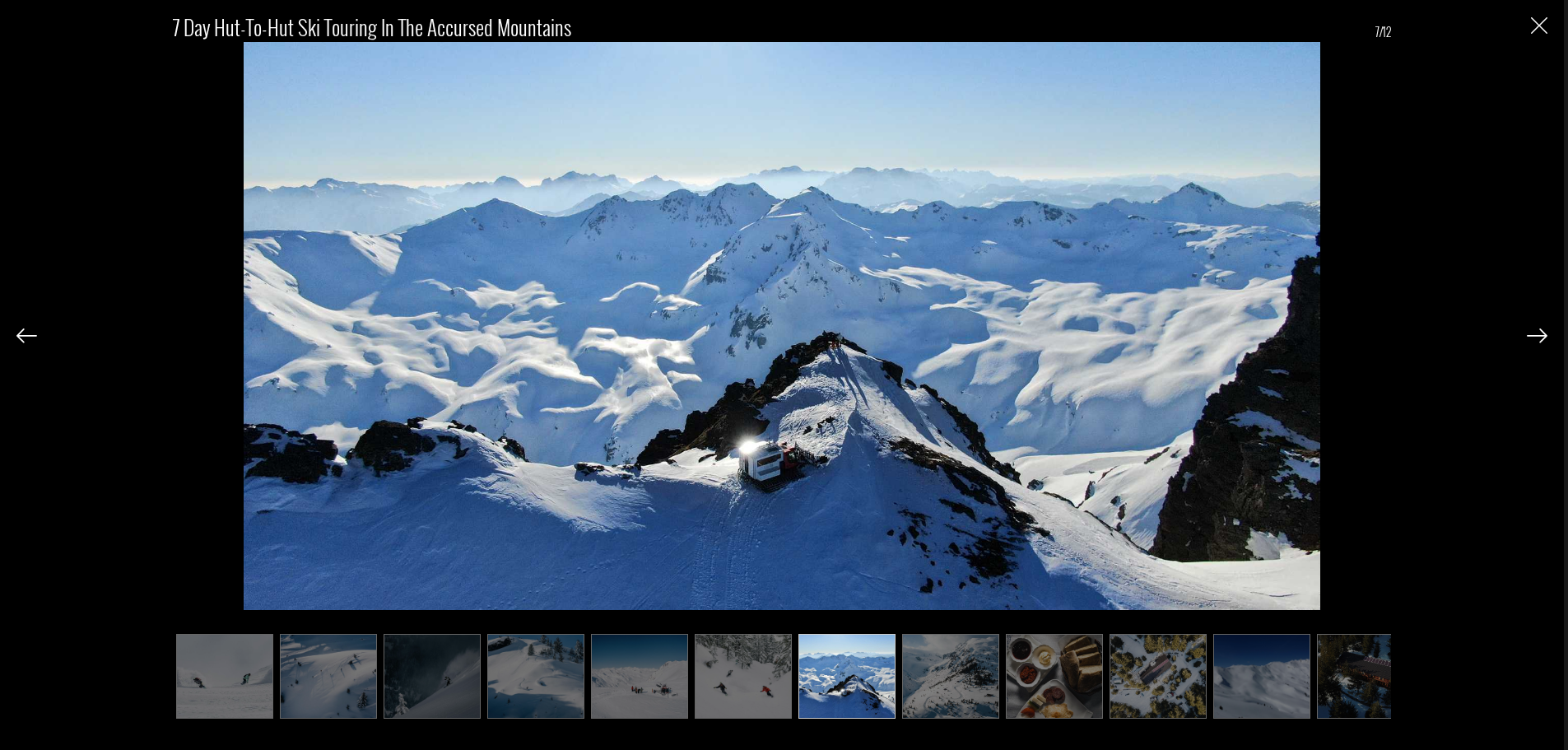
scroll to position [0, 26]
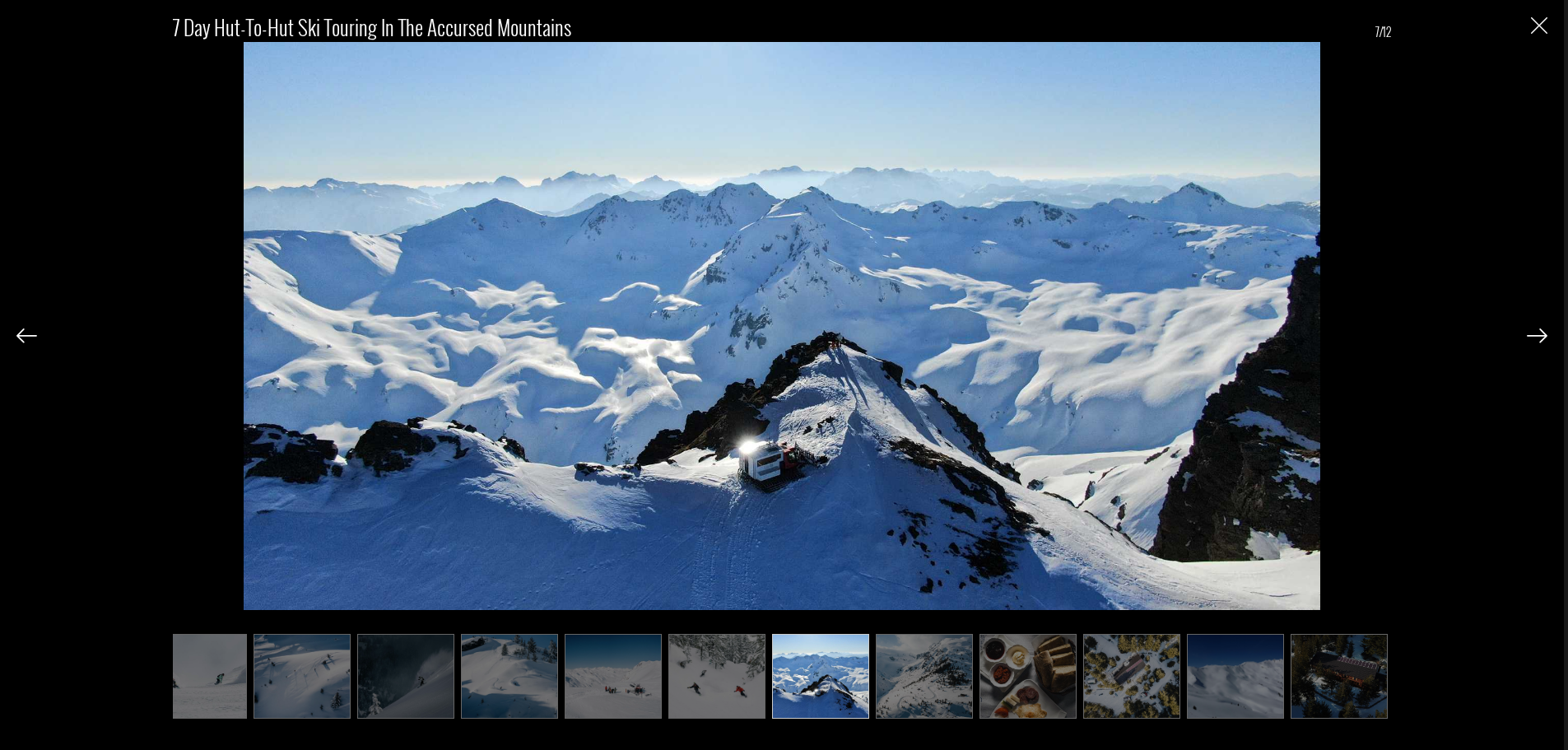
click at [936, 691] on img at bounding box center [924, 675] width 97 height 84
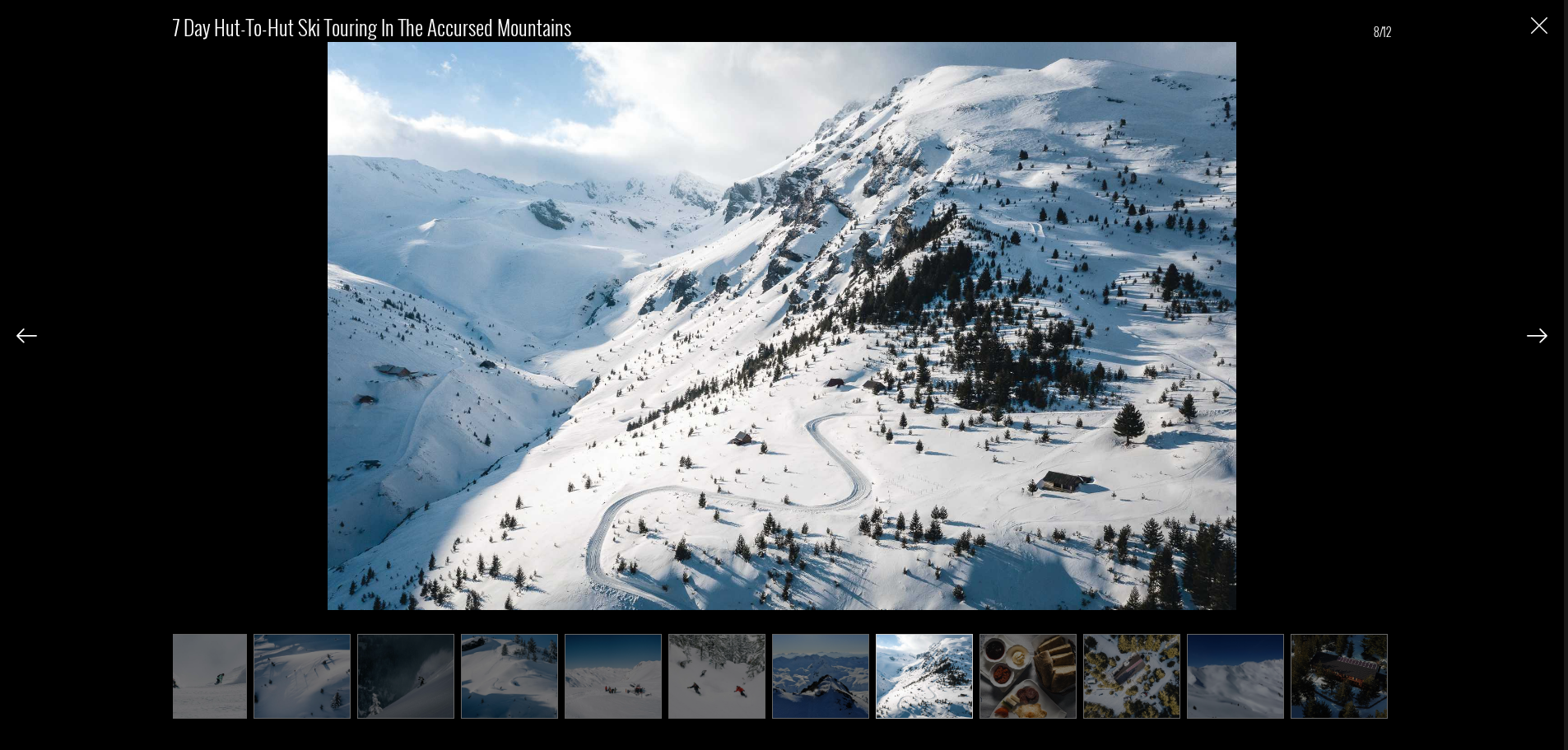
click at [997, 695] on img at bounding box center [1028, 675] width 97 height 84
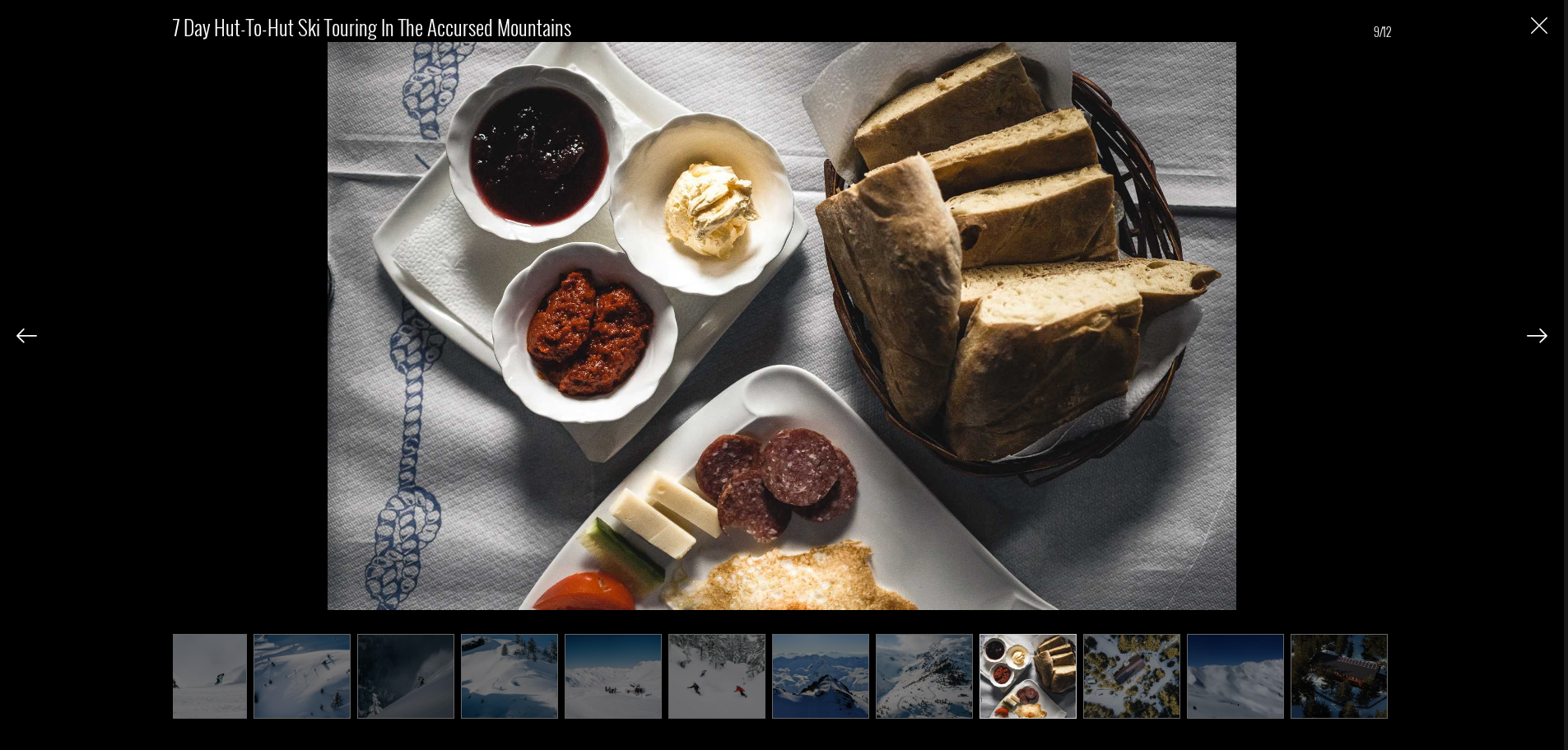
click at [1090, 688] on img at bounding box center [1132, 675] width 97 height 84
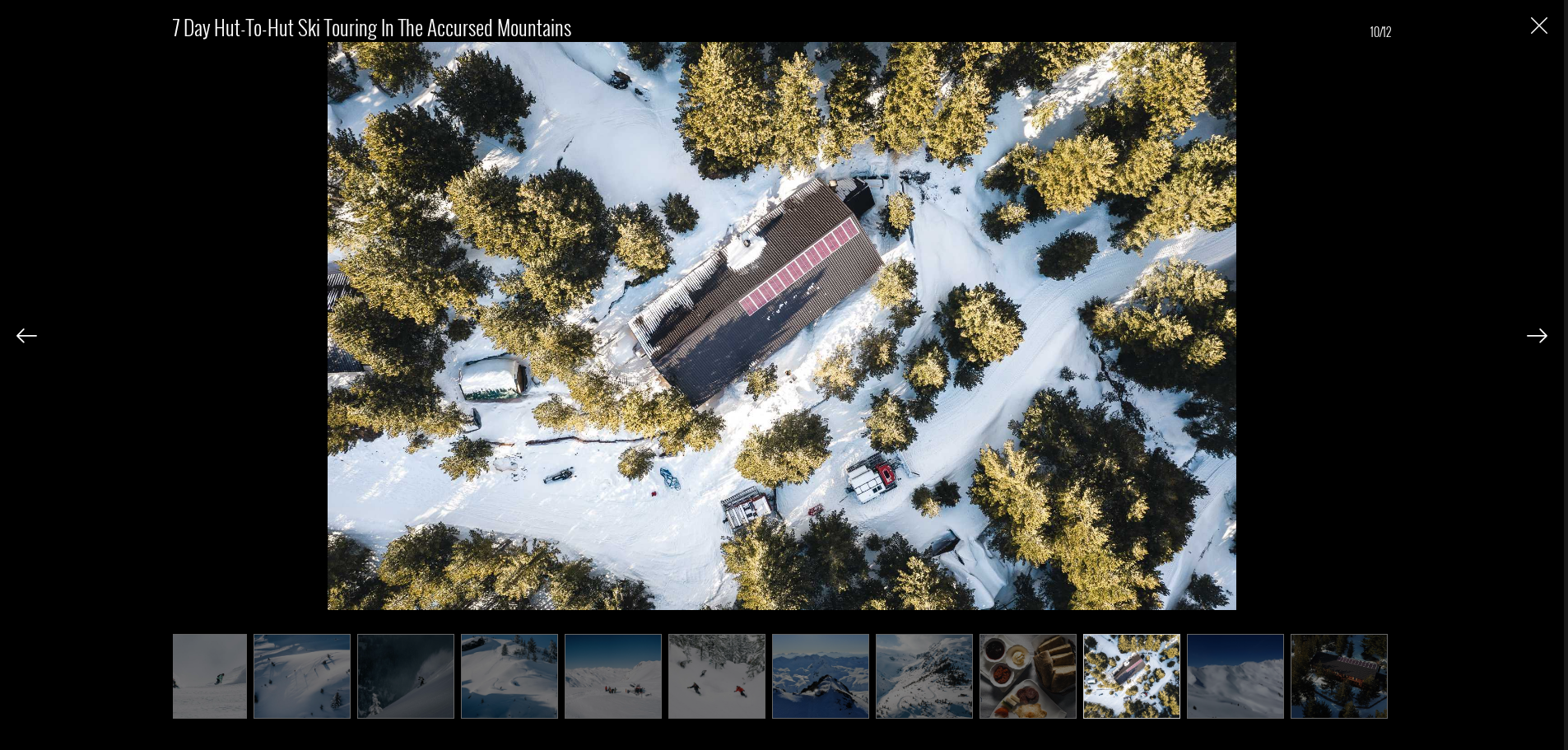
click at [1196, 680] on img at bounding box center [1236, 675] width 97 height 84
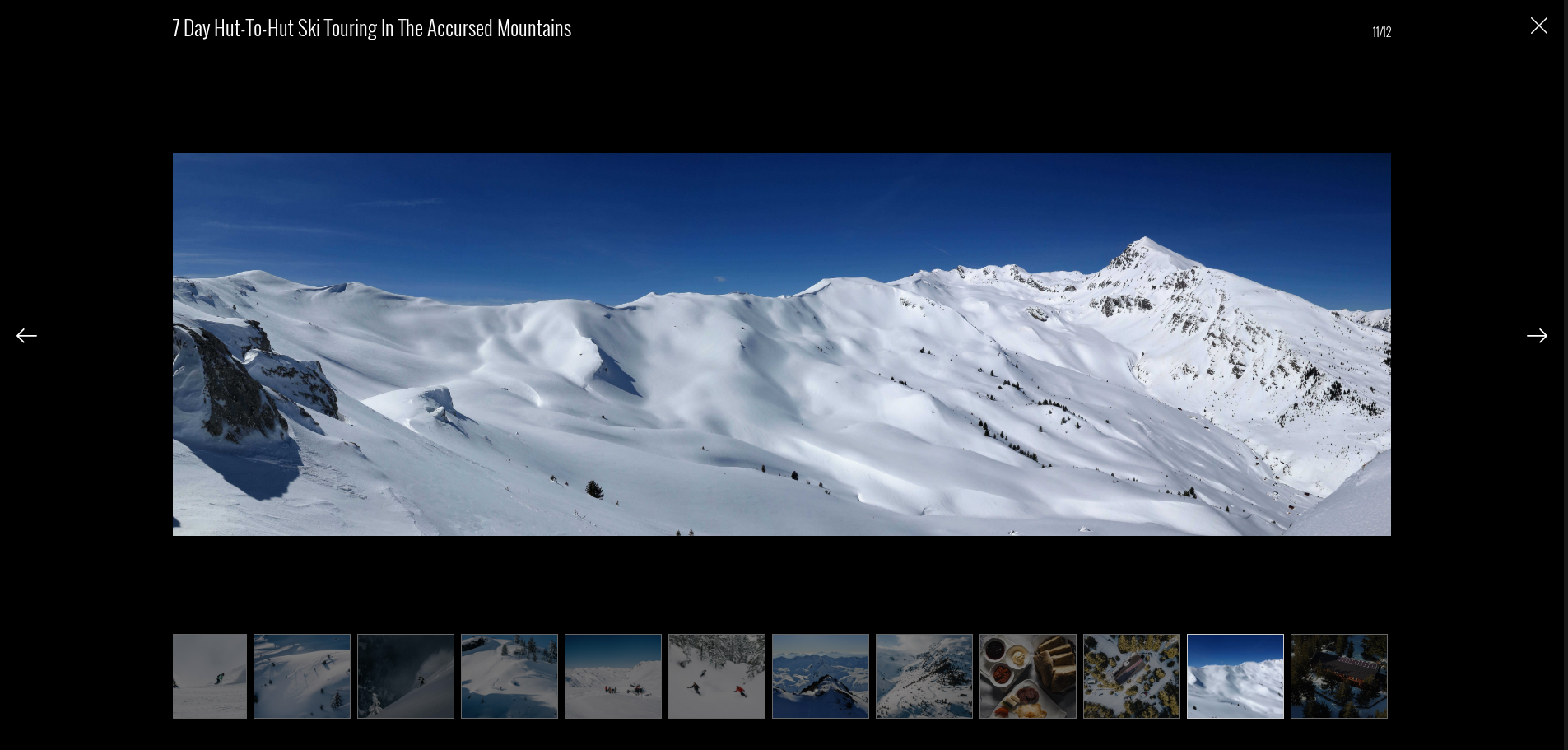
click at [1300, 691] on img at bounding box center [1339, 675] width 97 height 84
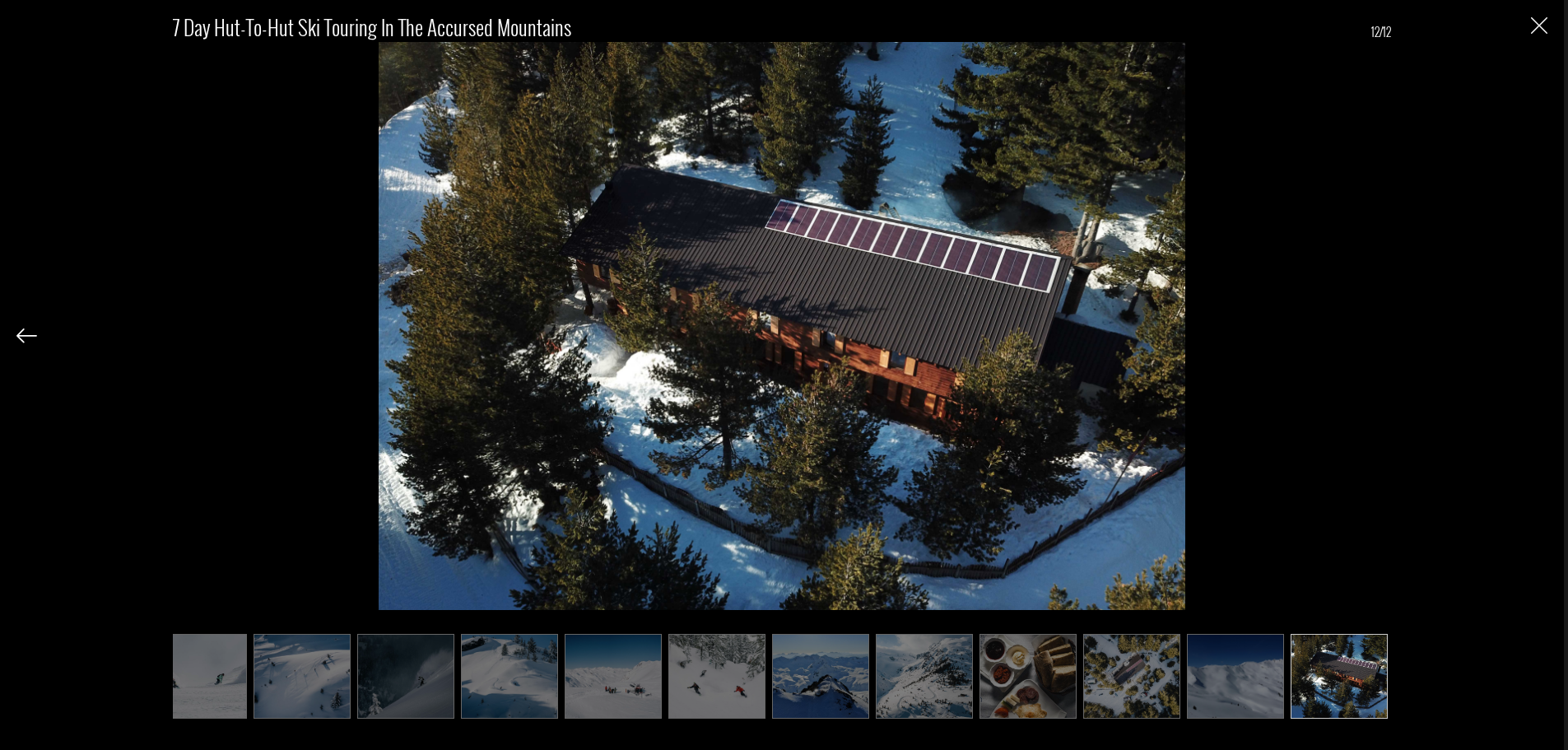
click at [1552, 16] on div "7 Day Hut-to-Hut Ski Touring in the Accursed Mountains 12/12" at bounding box center [782, 375] width 1564 height 750
click at [1547, 20] on img "Close" at bounding box center [1540, 25] width 17 height 17
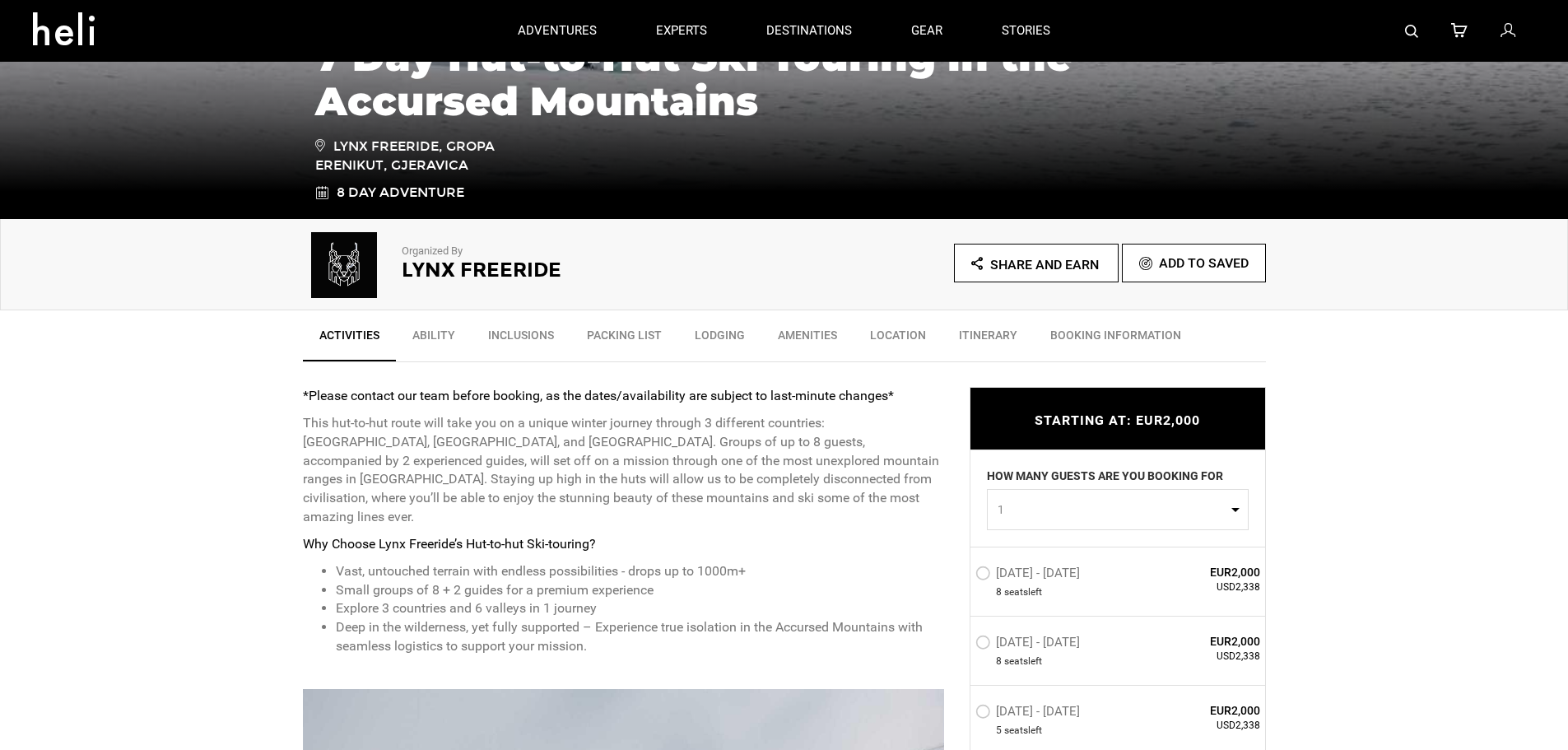
scroll to position [334, 0]
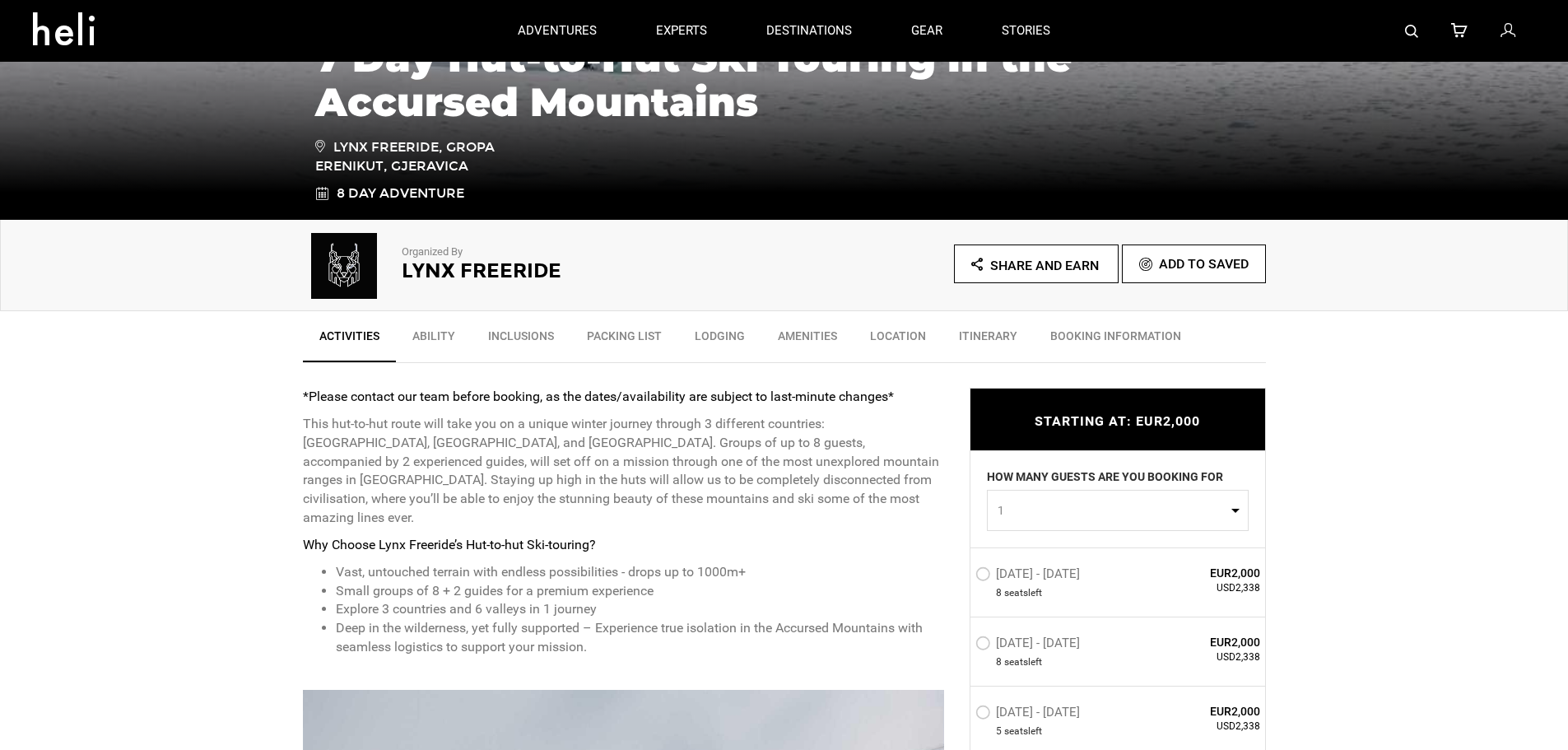
click at [435, 333] on link "Ability" at bounding box center [433, 340] width 76 height 41
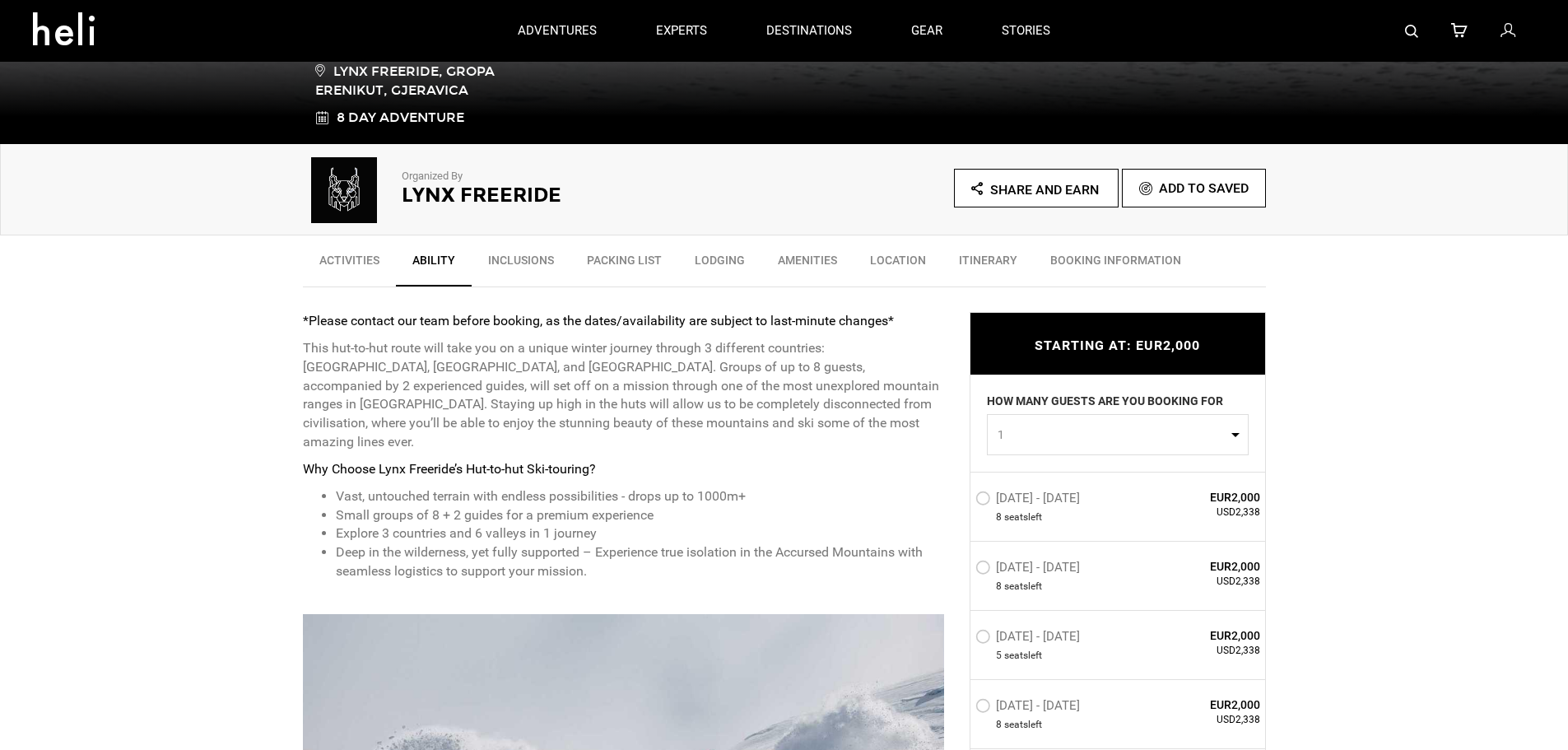
scroll to position [0, 0]
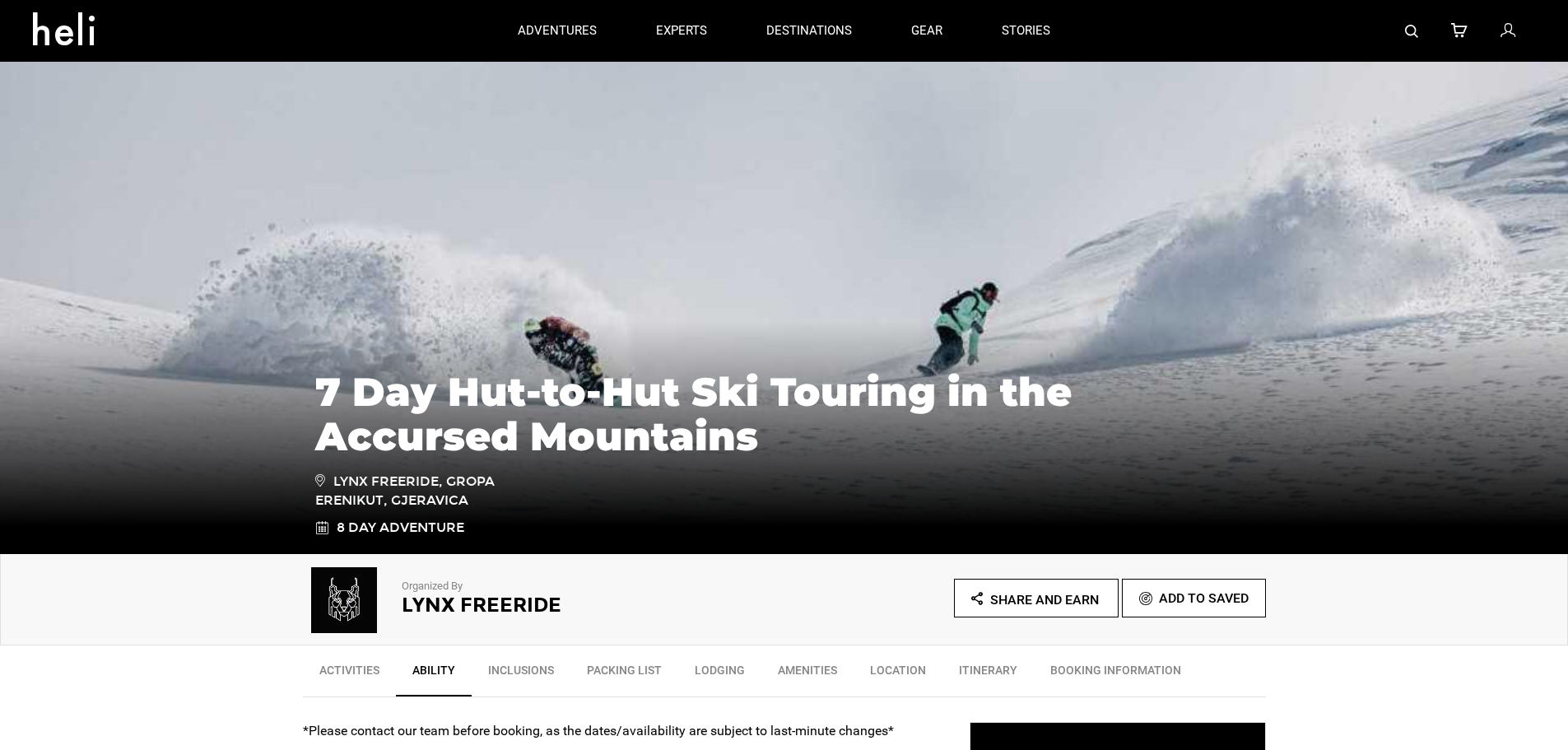
drag, startPoint x: 431, startPoint y: 402, endPoint x: 420, endPoint y: 111, distance: 291.2
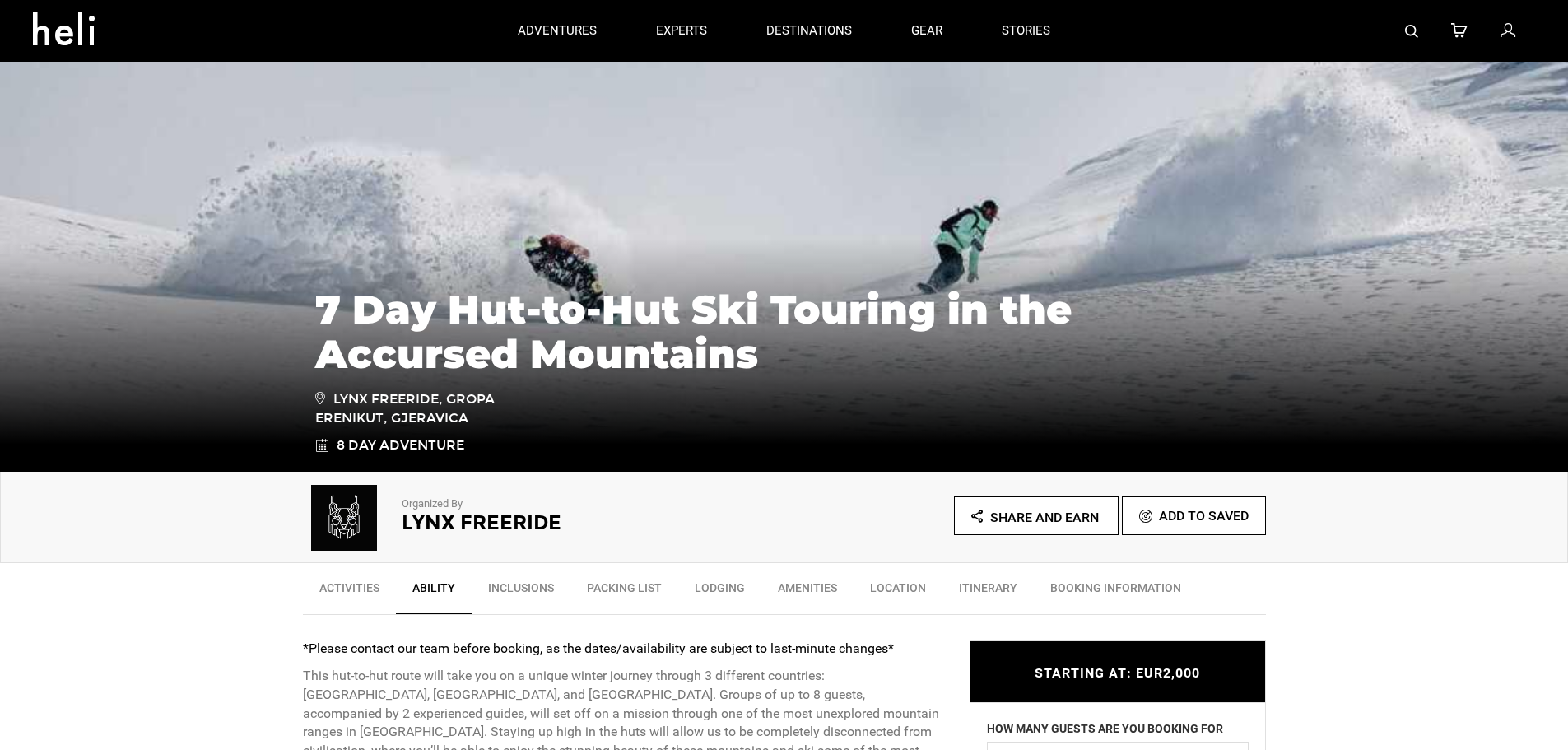
click at [621, 580] on link "Packing List" at bounding box center [625, 592] width 108 height 41
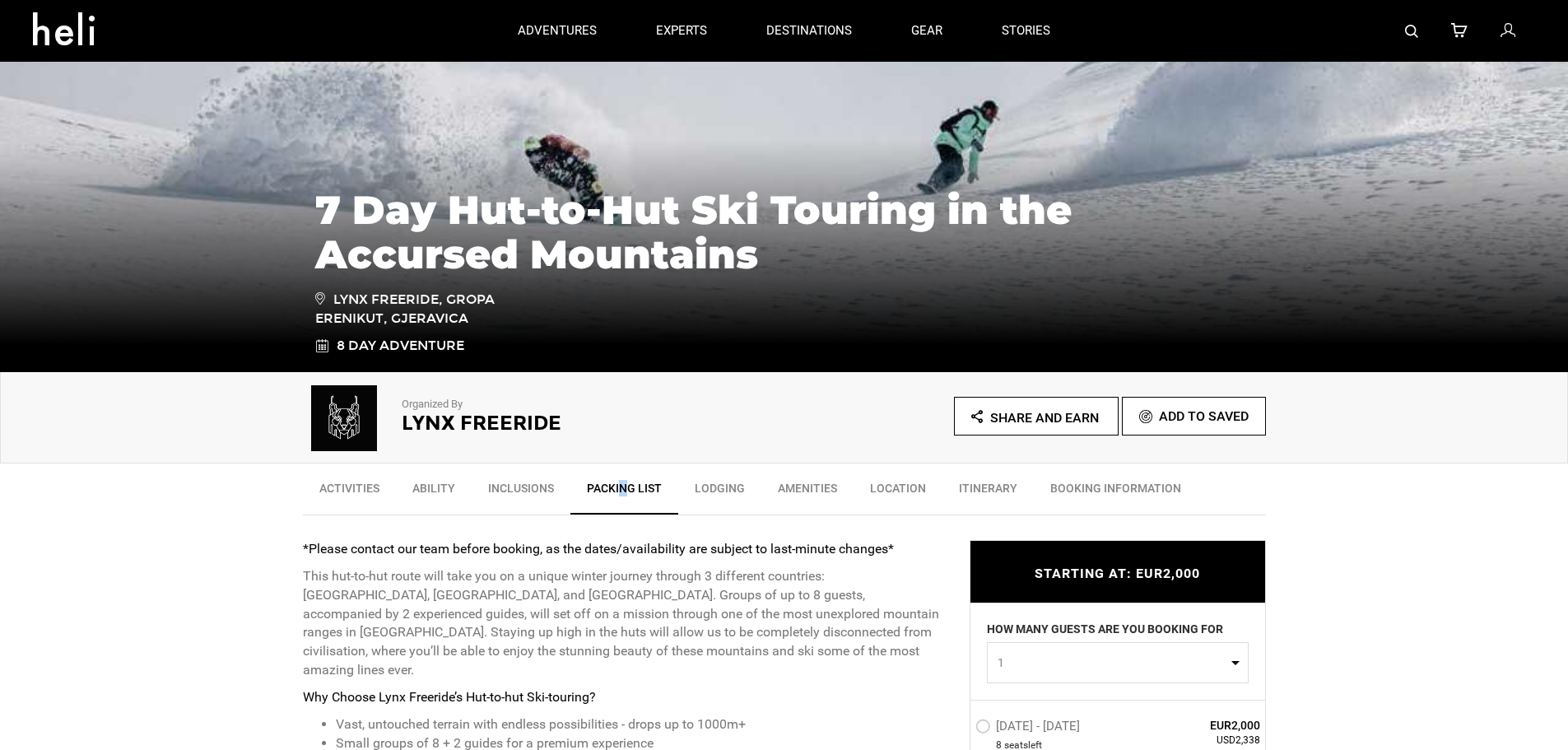
scroll to position [27, 0]
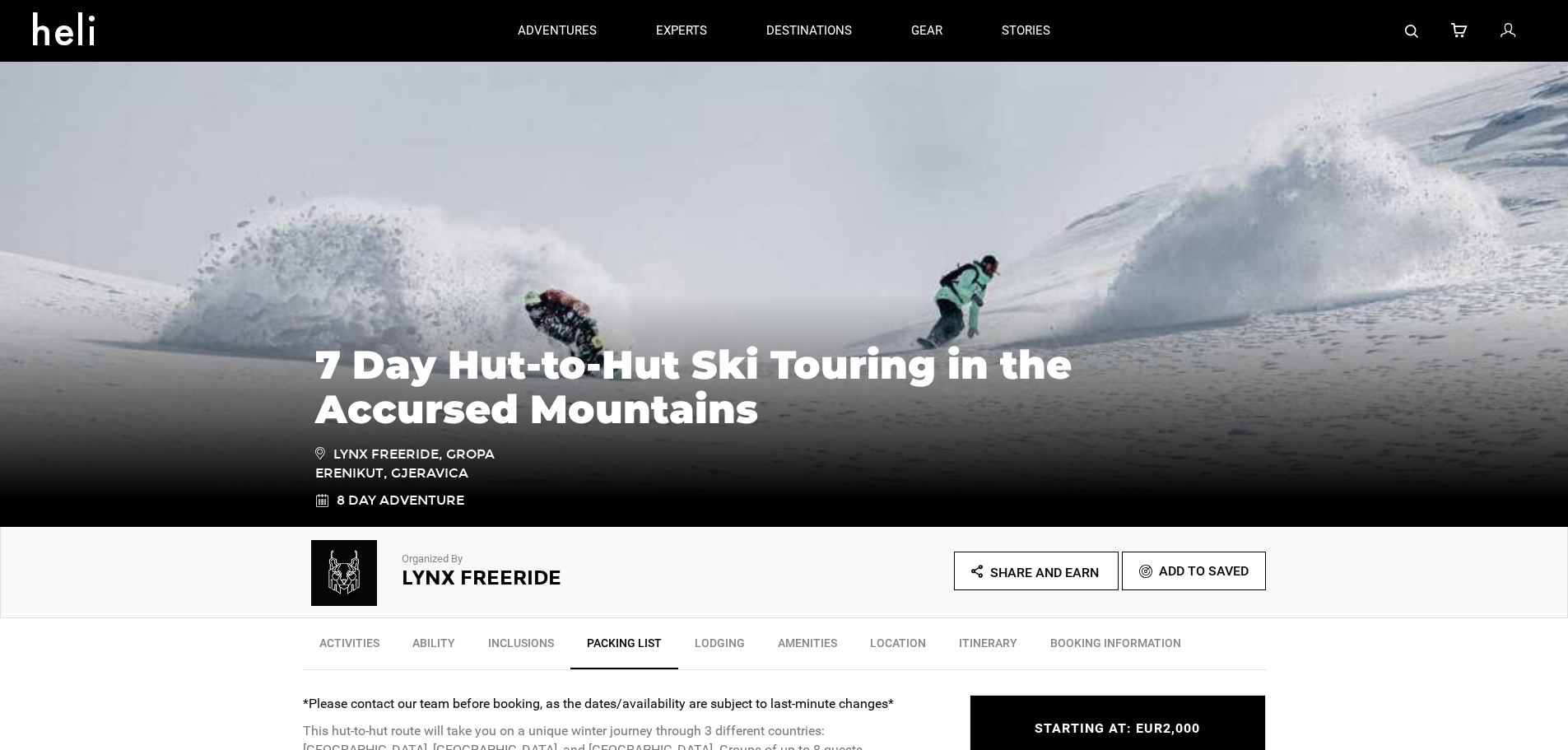
click at [781, 644] on link "Amenities" at bounding box center [808, 647] width 92 height 41
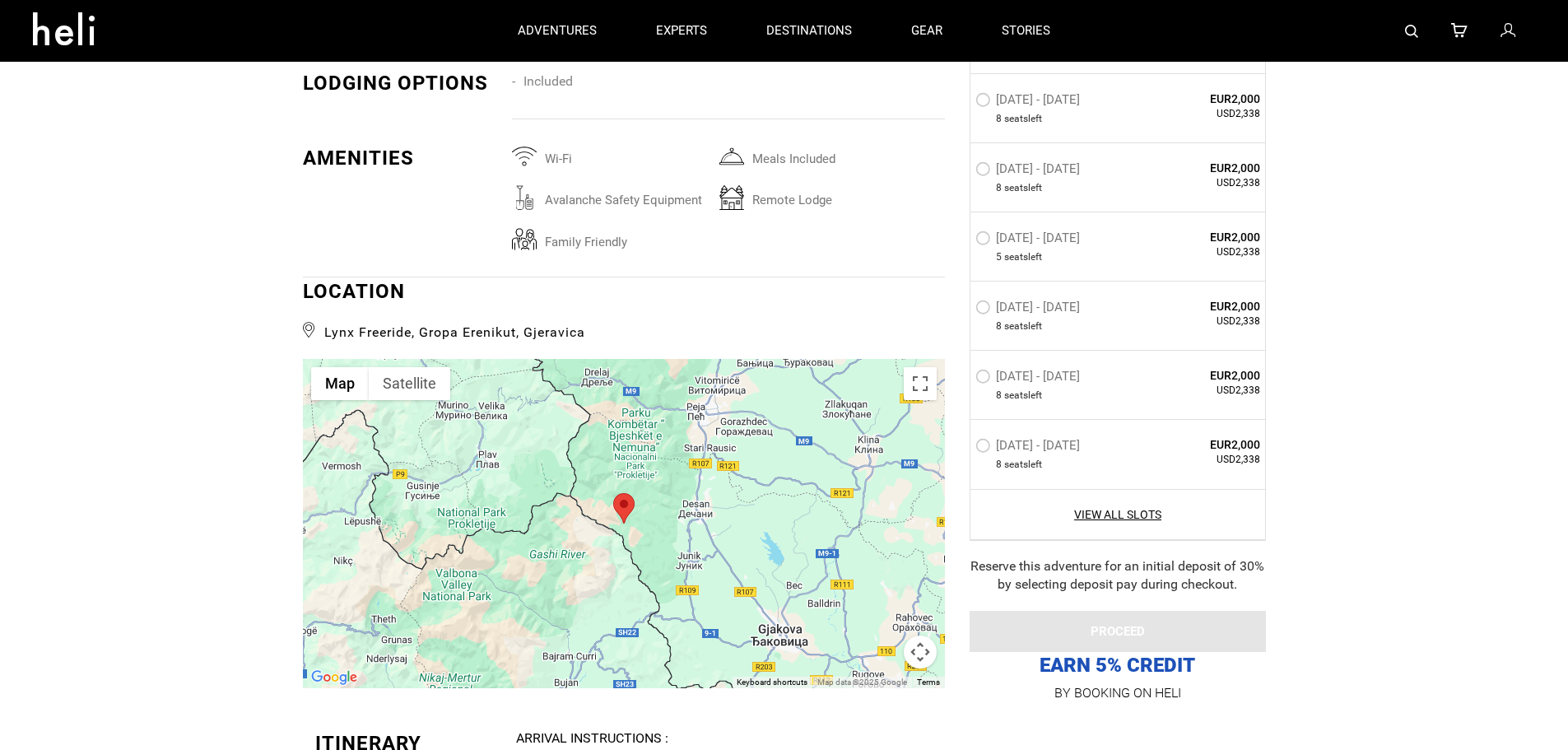
scroll to position [0, 0]
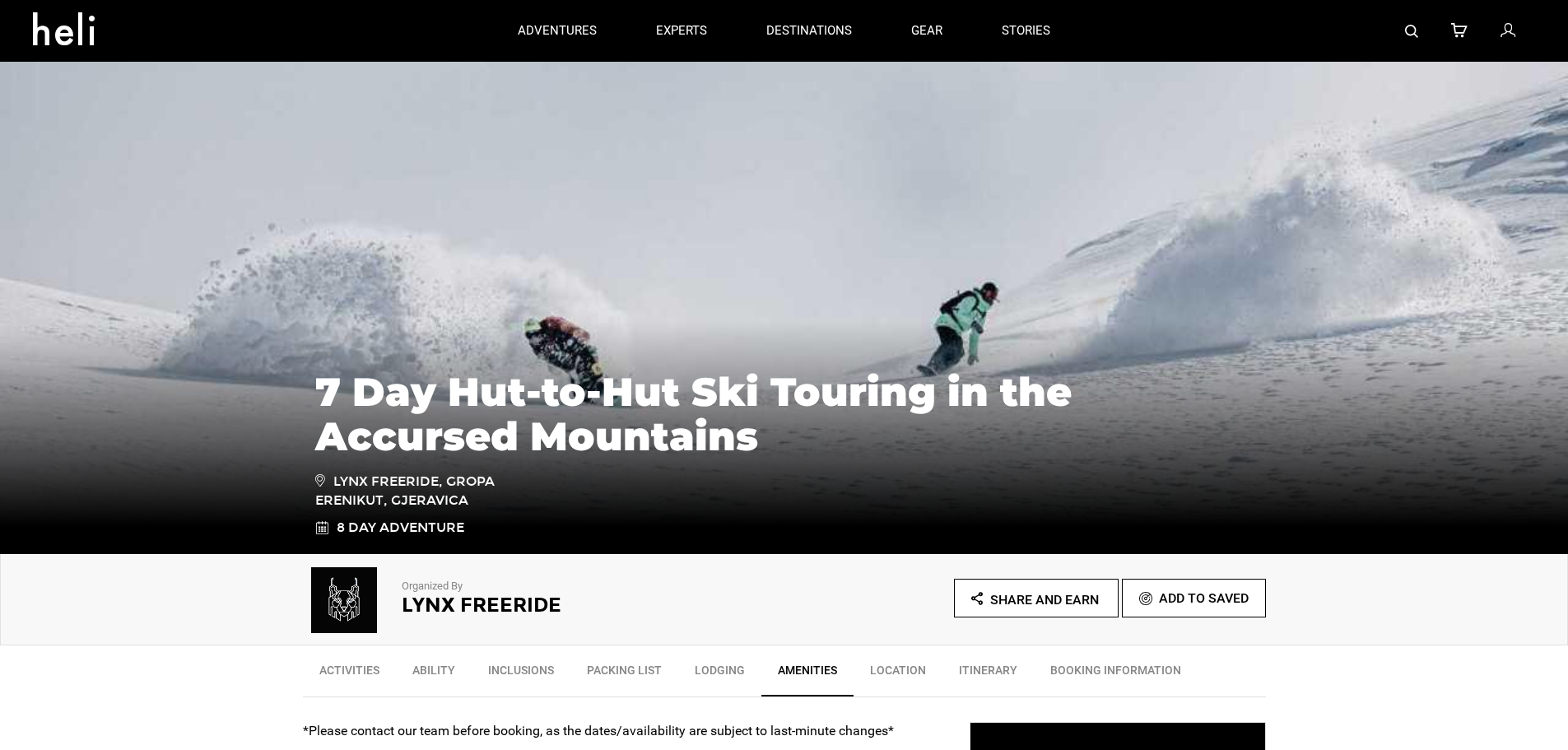
drag, startPoint x: 170, startPoint y: 495, endPoint x: 266, endPoint y: 53, distance: 452.3
drag, startPoint x: 213, startPoint y: 521, endPoint x: 241, endPoint y: 118, distance: 404.0
